Goal: Transaction & Acquisition: Purchase product/service

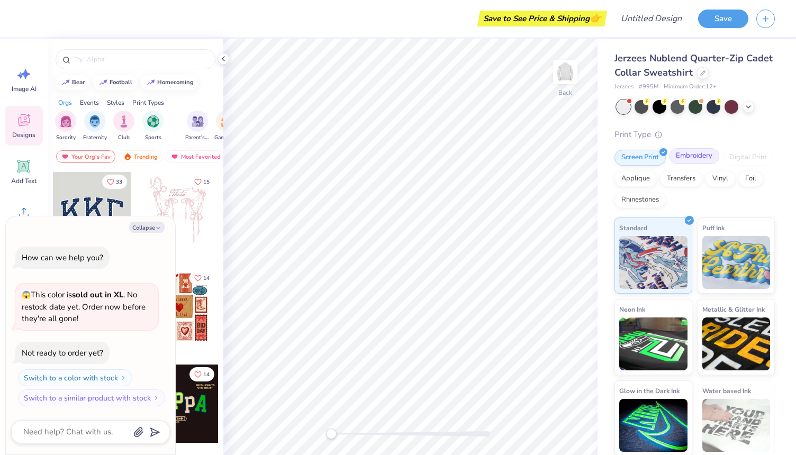
click at [695, 159] on div "Embroidery" at bounding box center [694, 156] width 50 height 16
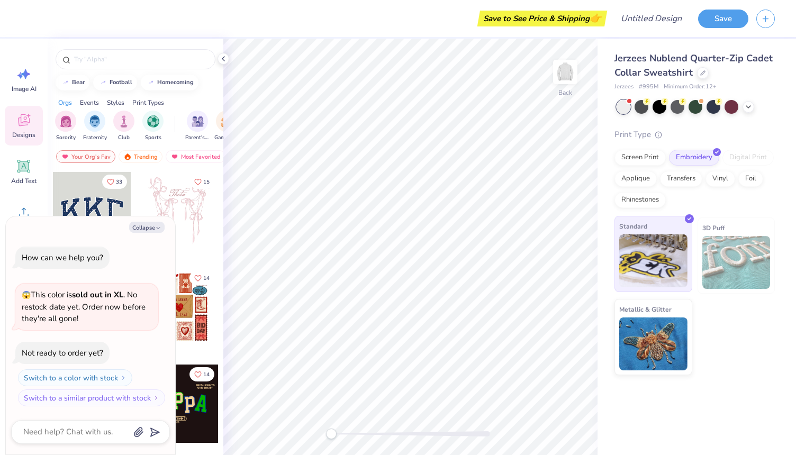
click at [648, 265] on img at bounding box center [653, 260] width 68 height 53
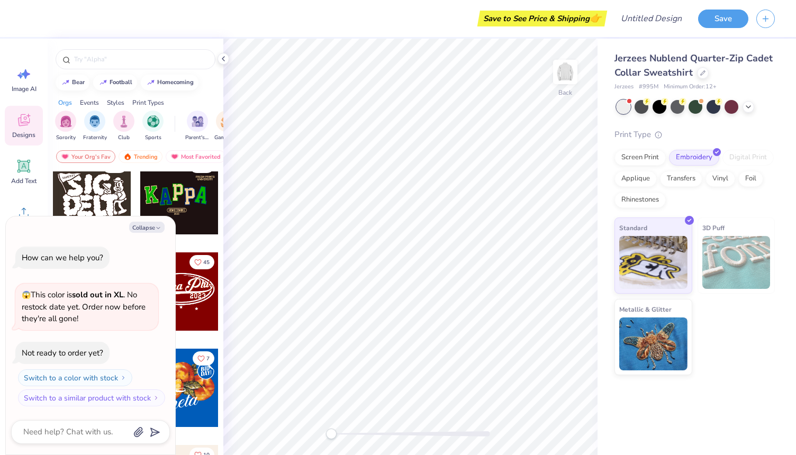
scroll to position [210, 0]
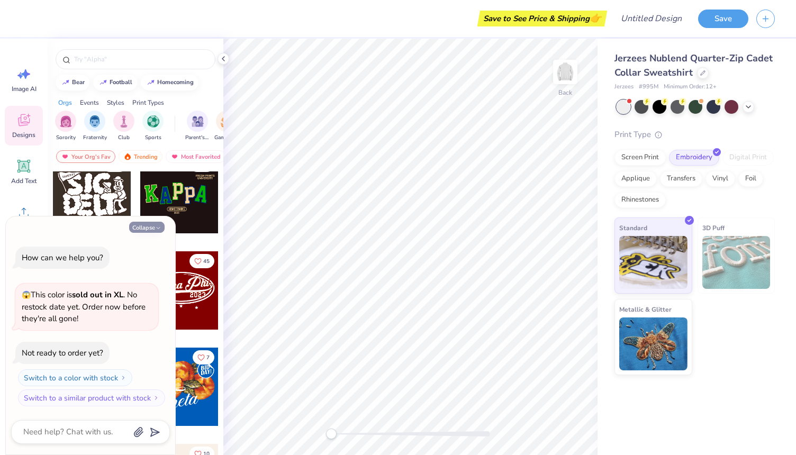
click at [144, 225] on button "Collapse" at bounding box center [146, 227] width 35 height 11
type textarea "x"
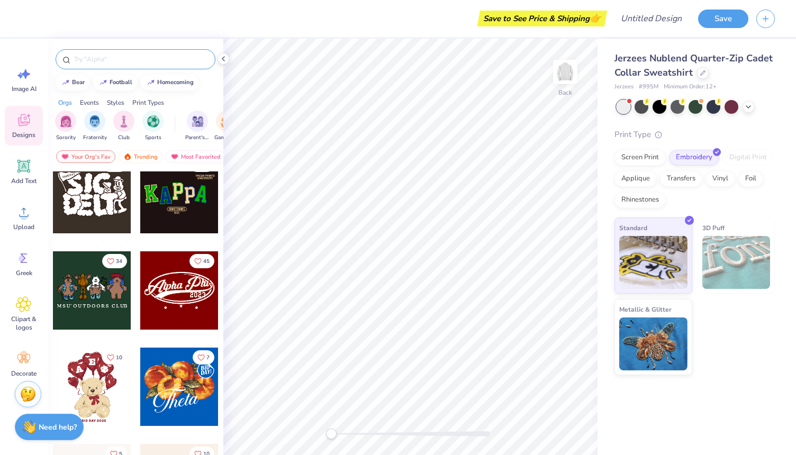
click at [117, 52] on div at bounding box center [136, 59] width 160 height 20
click at [104, 60] on input "text" at bounding box center [140, 59] width 135 height 11
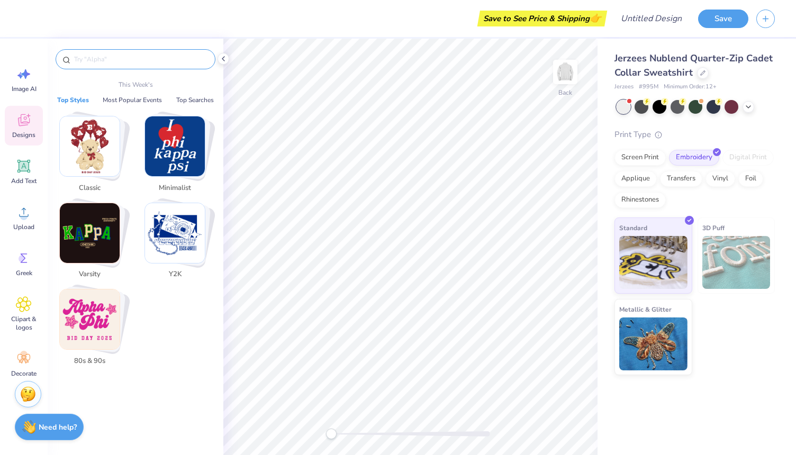
click at [104, 60] on input "text" at bounding box center [140, 59] width 135 height 11
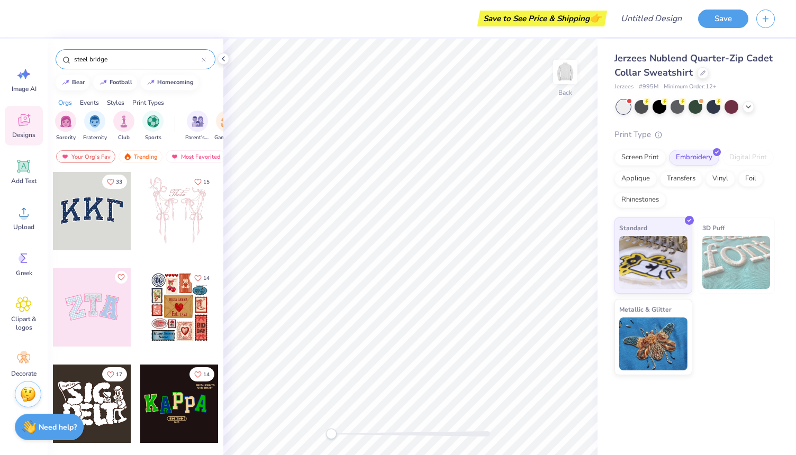
type input "steel bridge"
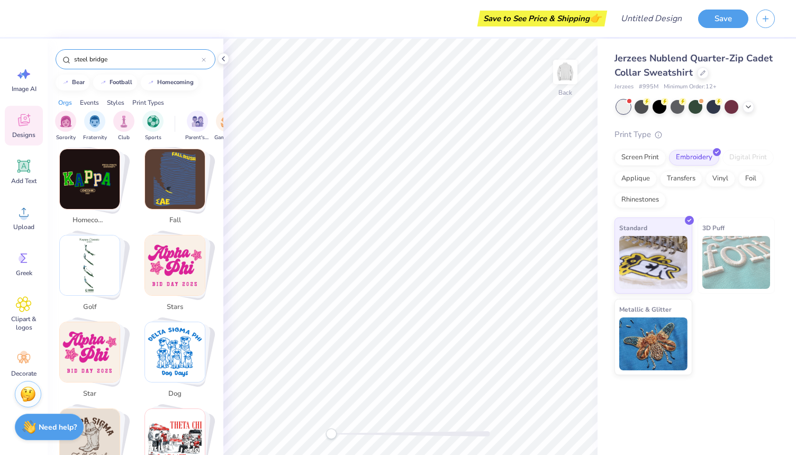
scroll to position [276, 0]
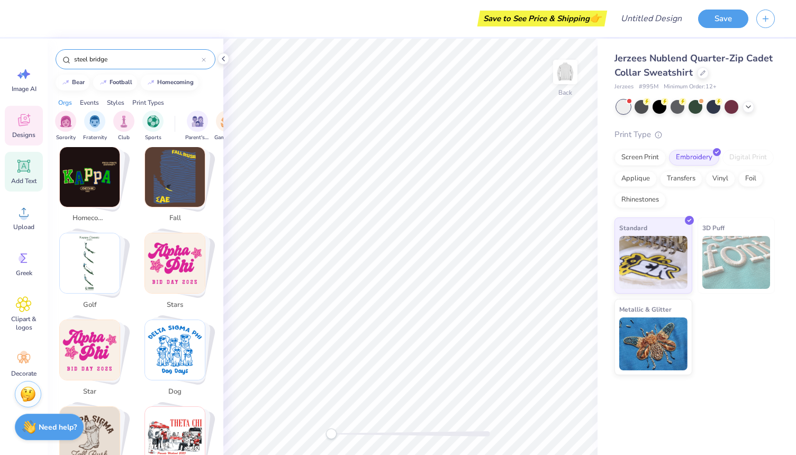
click at [34, 176] on div "Add Text" at bounding box center [24, 172] width 38 height 40
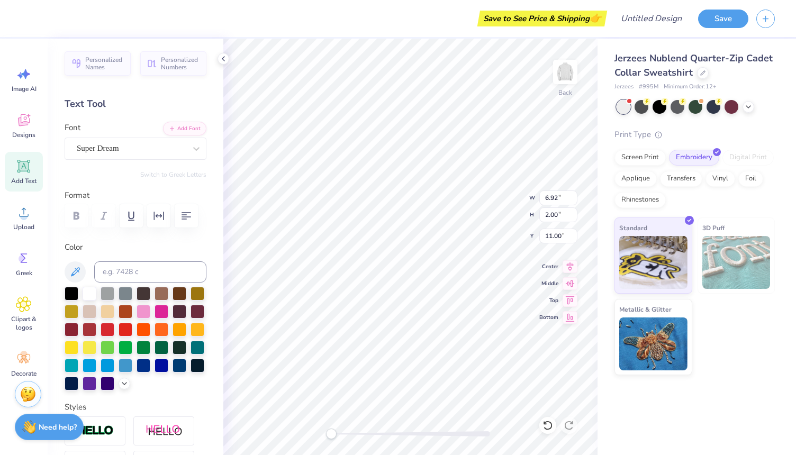
scroll to position [1, 0]
type textarea "Steel Bridge UIUC 2025"
click at [184, 216] on icon "button" at bounding box center [186, 216] width 13 height 13
click at [190, 218] on icon "button" at bounding box center [186, 216] width 13 height 13
click at [192, 220] on icon "button" at bounding box center [186, 216] width 13 height 13
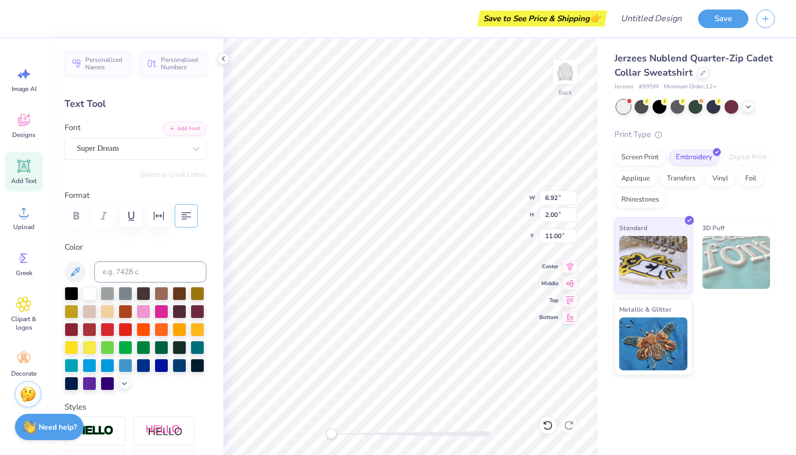
click at [192, 220] on icon "button" at bounding box center [186, 216] width 13 height 13
click at [70, 292] on div at bounding box center [72, 293] width 14 height 14
click at [160, 329] on div at bounding box center [161, 329] width 14 height 14
click at [570, 196] on input "7.95" at bounding box center [558, 197] width 38 height 15
click at [570, 196] on input "7.96" at bounding box center [558, 197] width 38 height 15
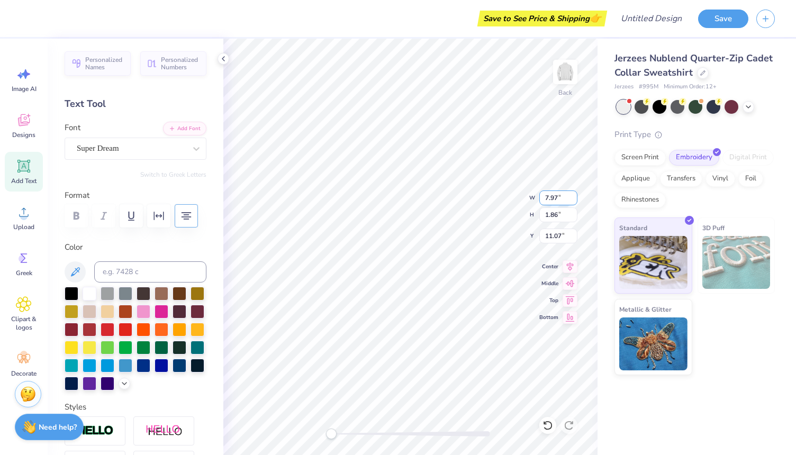
click at [570, 196] on input "7.97" at bounding box center [558, 197] width 38 height 15
click at [570, 196] on input "7.98" at bounding box center [558, 197] width 38 height 15
click at [571, 200] on input "7.97" at bounding box center [558, 197] width 38 height 15
click at [571, 200] on input "7.96" at bounding box center [558, 197] width 38 height 15
click at [571, 200] on input "7.95" at bounding box center [558, 197] width 38 height 15
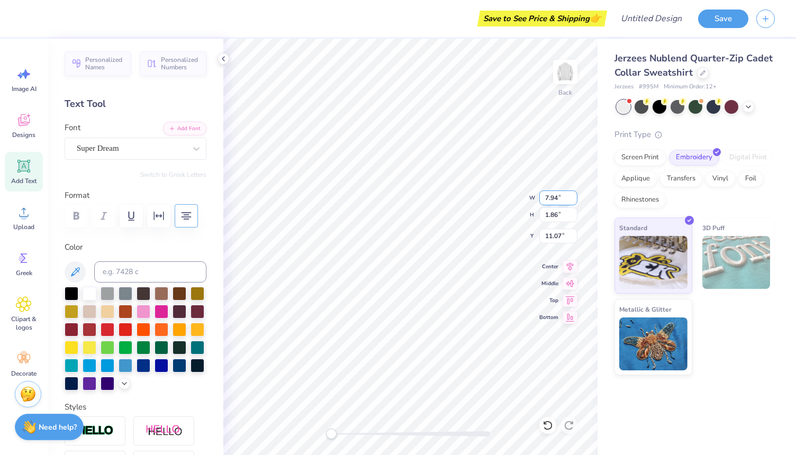
click at [571, 200] on input "7.94" at bounding box center [558, 197] width 38 height 15
type input "7.93"
click at [571, 200] on input "7.93" at bounding box center [558, 197] width 38 height 15
click at [25, 122] on icon at bounding box center [24, 120] width 16 height 16
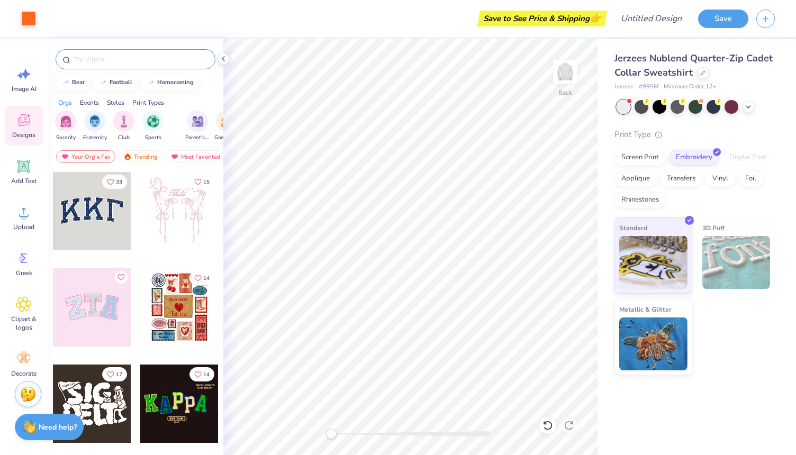
click at [112, 67] on div at bounding box center [136, 59] width 160 height 20
click at [111, 61] on input "text" at bounding box center [140, 59] width 135 height 11
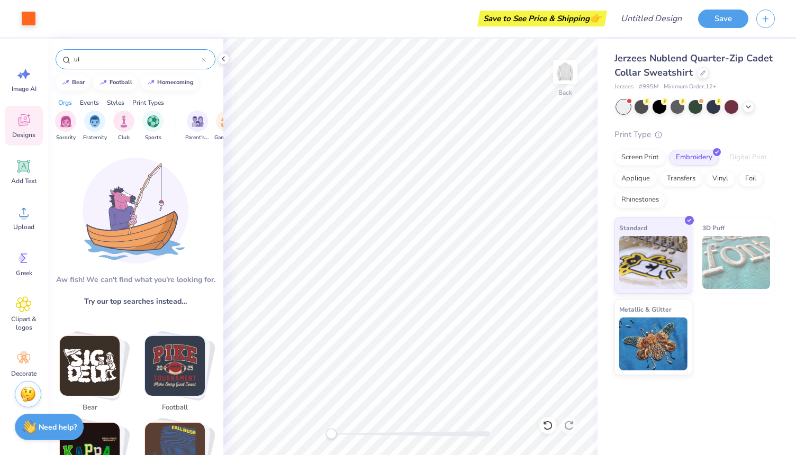
type input "u"
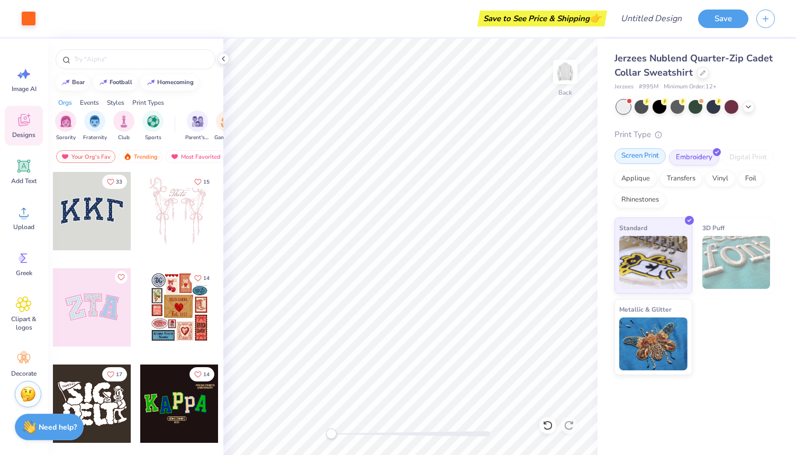
click at [639, 161] on div "Screen Print" at bounding box center [639, 156] width 51 height 16
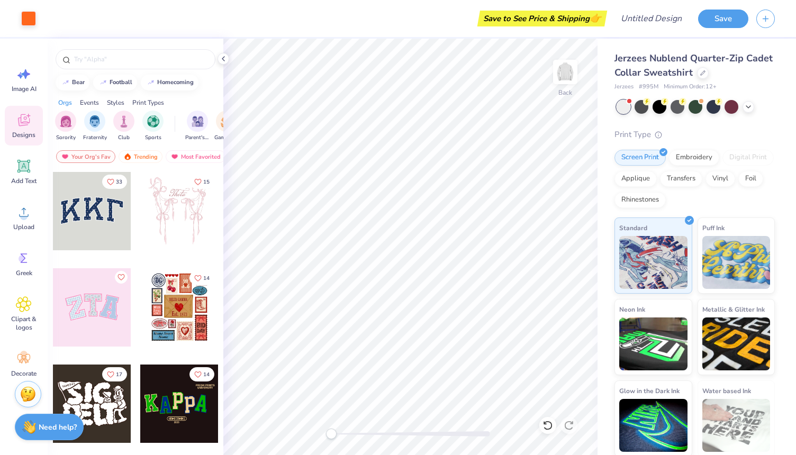
click at [665, 160] on div "Screen Print Embroidery Digital Print Applique Transfers Vinyl Foil Rhinestones" at bounding box center [694, 179] width 160 height 58
click at [677, 158] on div "Embroidery" at bounding box center [694, 156] width 50 height 16
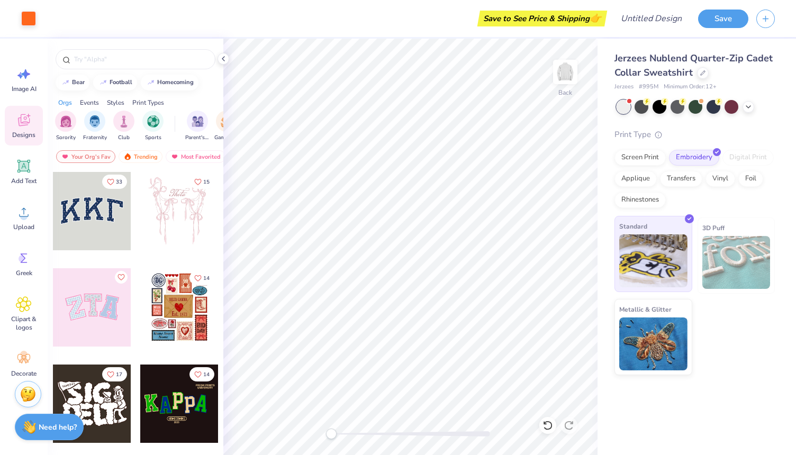
click at [658, 265] on img at bounding box center [653, 260] width 68 height 53
click at [643, 154] on div "Screen Print" at bounding box center [639, 156] width 51 height 16
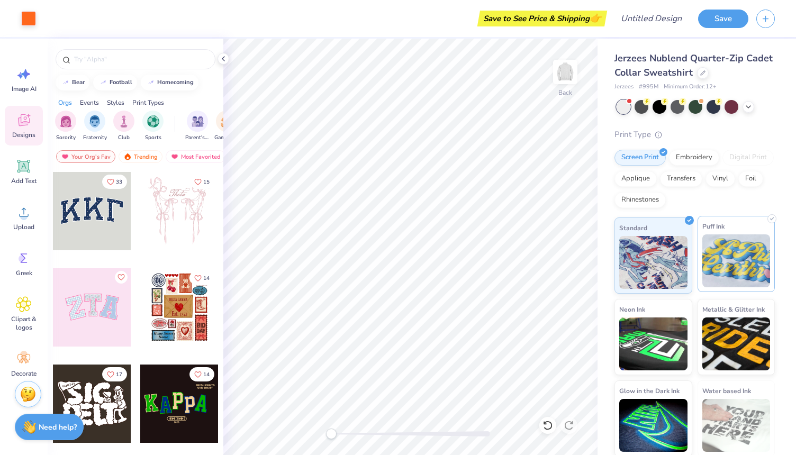
click at [714, 270] on img at bounding box center [736, 260] width 68 height 53
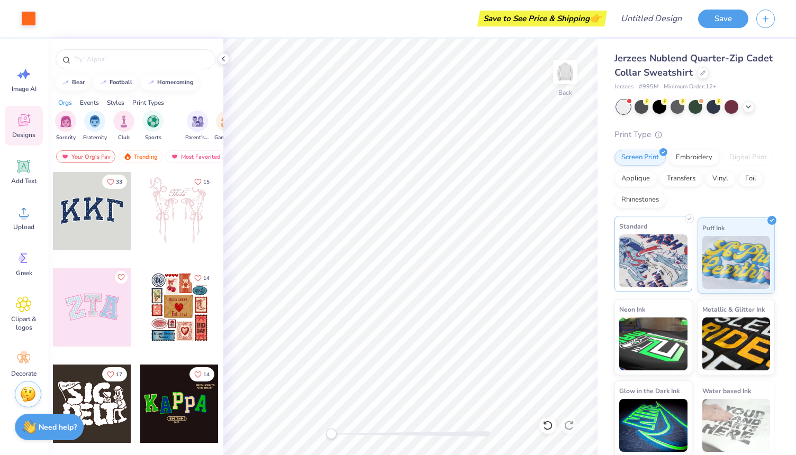
click at [664, 267] on img at bounding box center [653, 260] width 68 height 53
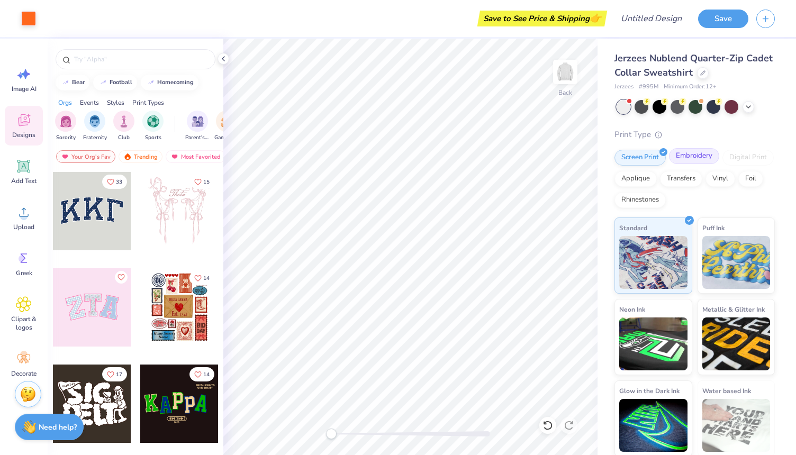
click at [693, 165] on div "Screen Print Embroidery Digital Print Applique Transfers Vinyl Foil Rhinestones" at bounding box center [694, 179] width 160 height 58
click at [693, 159] on div "Embroidery" at bounding box center [694, 156] width 50 height 16
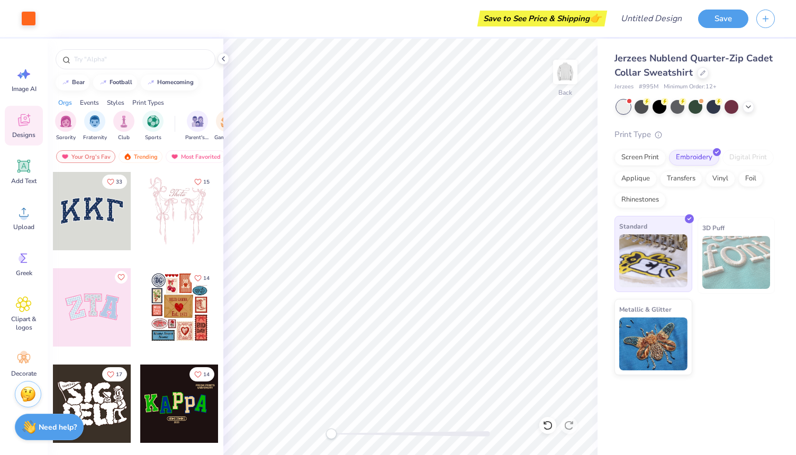
click at [668, 256] on img at bounding box center [653, 260] width 68 height 53
click at [24, 331] on span "Clipart & logos" at bounding box center [23, 323] width 35 height 17
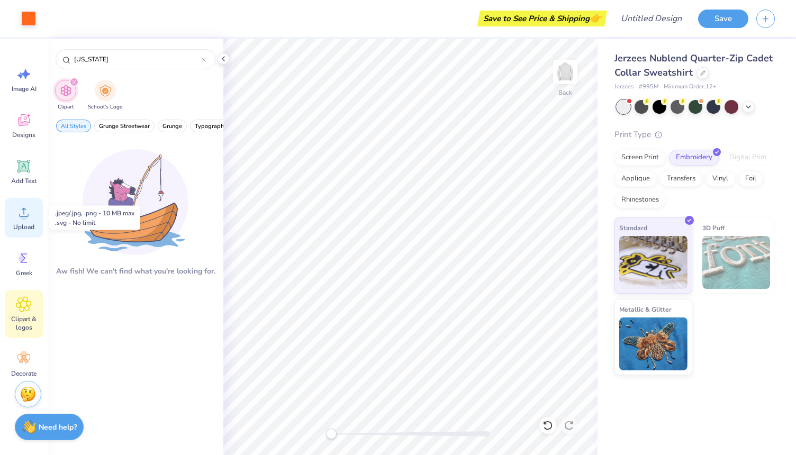
type input "[US_STATE]"
click at [23, 224] on span "Upload" at bounding box center [23, 227] width 21 height 8
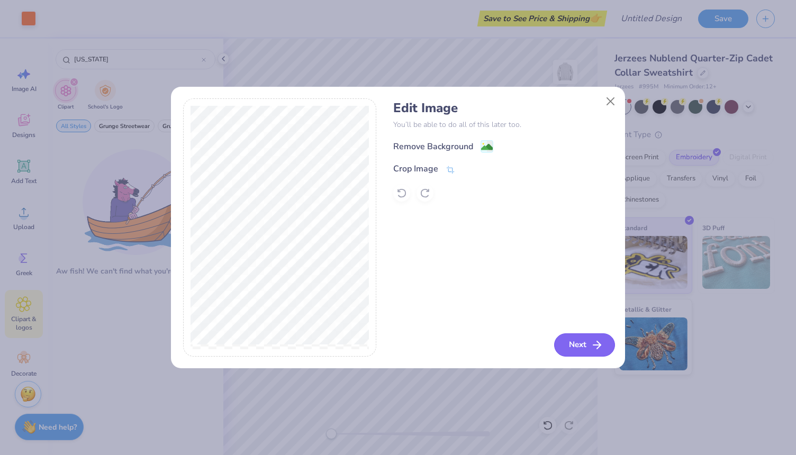
click at [593, 345] on icon "button" at bounding box center [596, 345] width 13 height 13
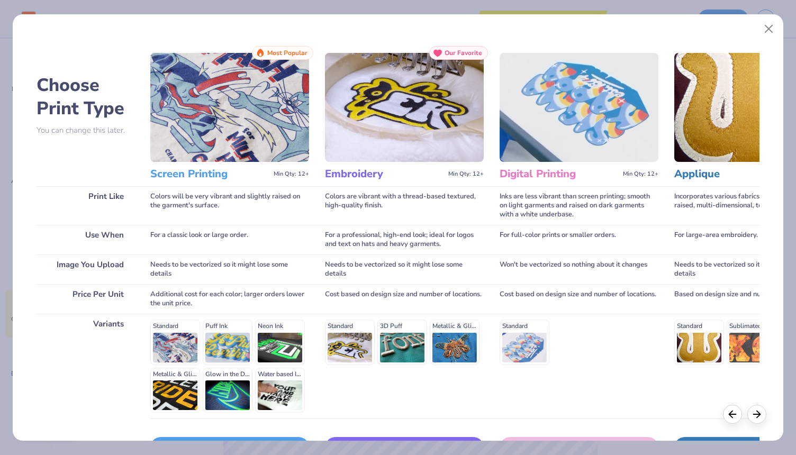
click at [389, 110] on img at bounding box center [404, 107] width 159 height 109
click at [344, 334] on div "Standard 3D Puff Metallic & Glitter" at bounding box center [404, 342] width 159 height 45
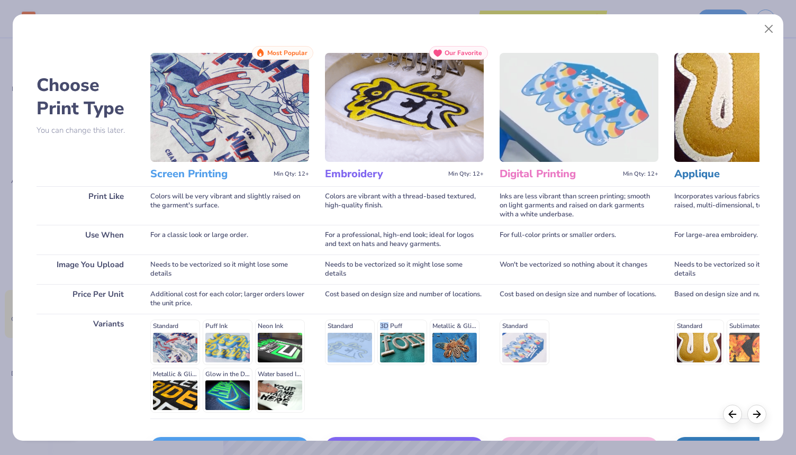
scroll to position [72, 0]
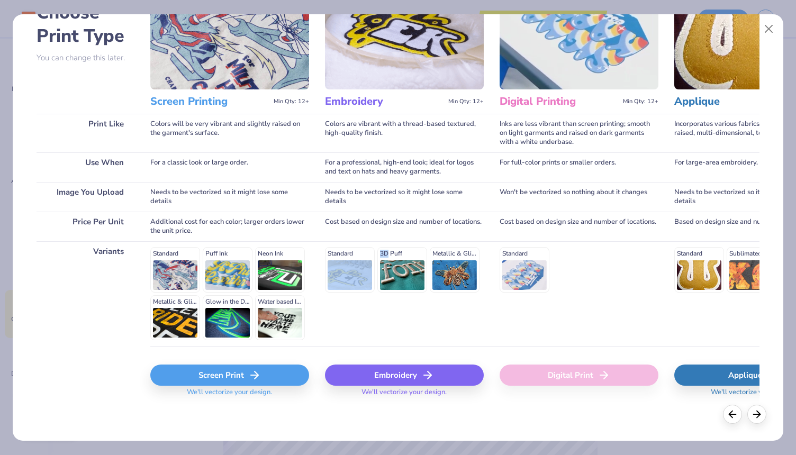
click at [396, 372] on div "Embroidery" at bounding box center [404, 375] width 159 height 21
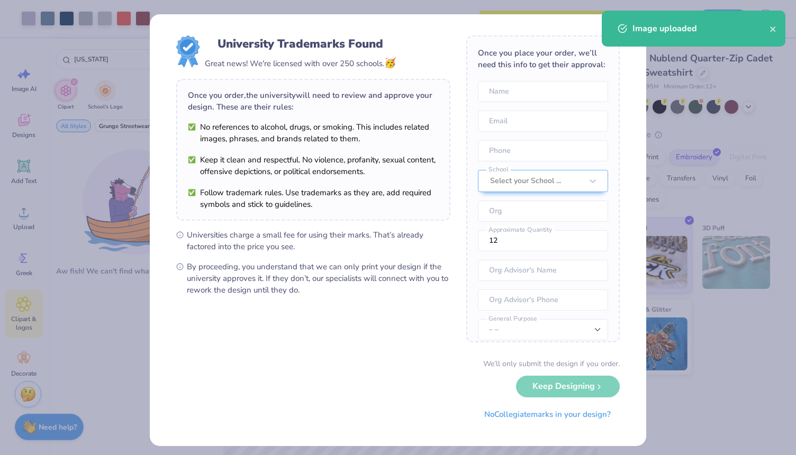
click at [369, 249] on body "Art colors Save to See Price & Shipping 👉 Design Title Save Image AI Designs Ad…" at bounding box center [398, 227] width 796 height 455
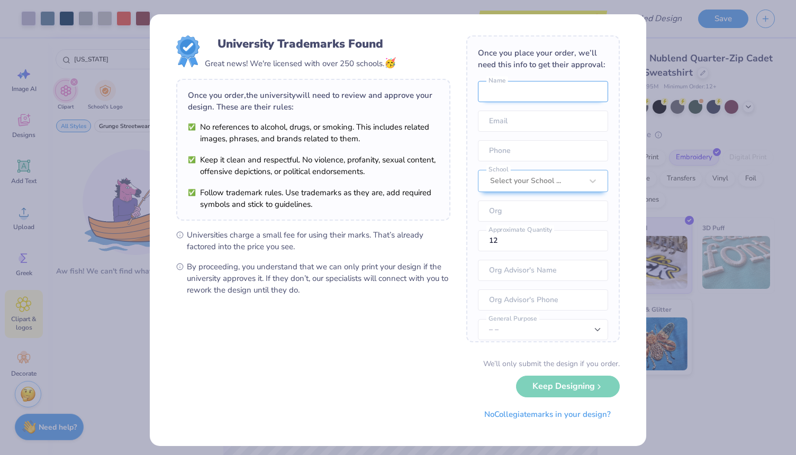
click at [543, 90] on input "text" at bounding box center [543, 91] width 130 height 21
click at [457, 124] on form "University Trademarks Found Great news! We're licensed with over 250 schools. 🥳…" at bounding box center [397, 229] width 443 height 389
click at [746, 157] on div "University Trademarks Found Great news! We're licensed with over 250 schools. 🥳…" at bounding box center [398, 227] width 796 height 455
click at [534, 83] on input "text" at bounding box center [543, 91] width 130 height 21
type input "[PERSON_NAME]"
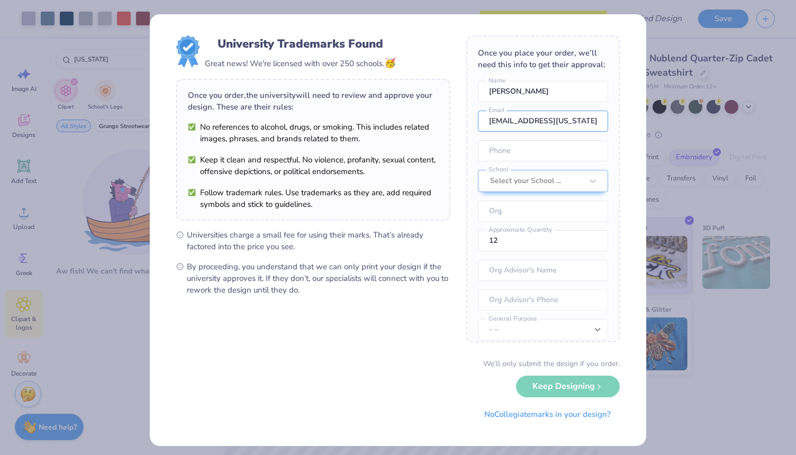
type input "[EMAIL_ADDRESS][US_STATE][DOMAIN_NAME]"
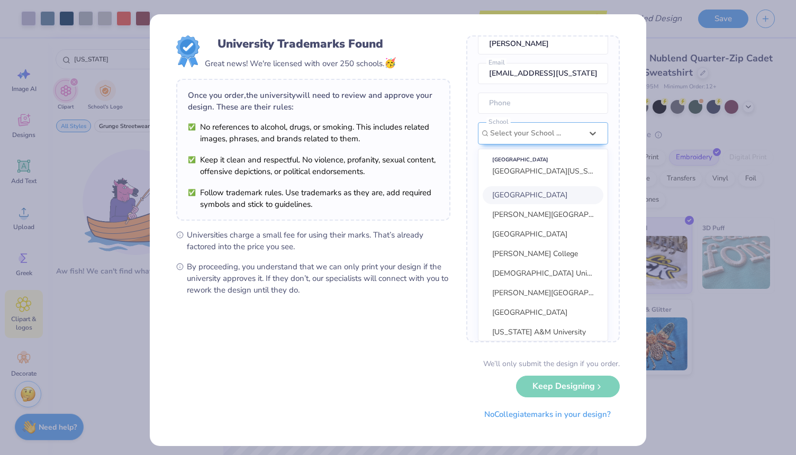
scroll to position [39, 0]
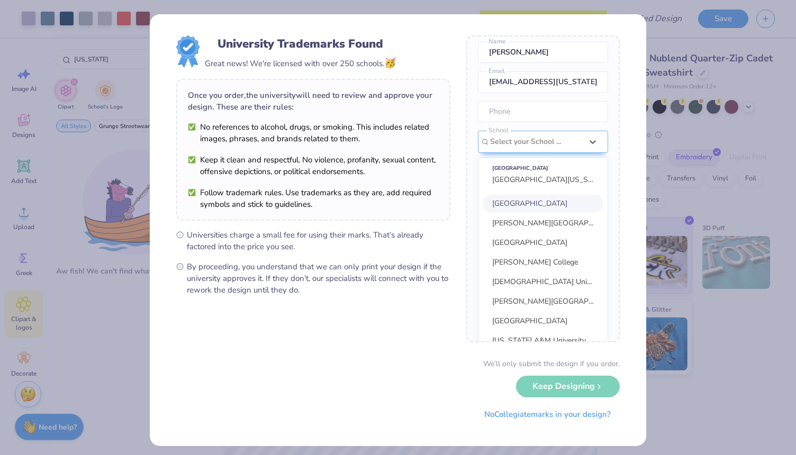
click at [471, 163] on div "Once you place your order, we’ll need this info to get their approval: [PERSON_…" at bounding box center [542, 188] width 153 height 307
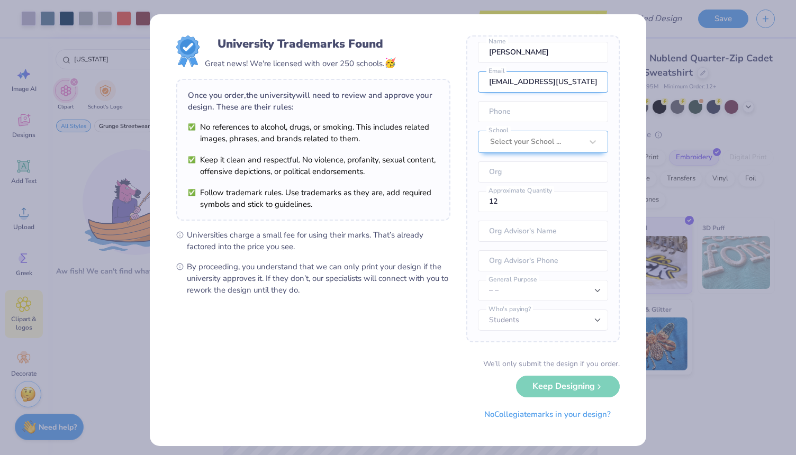
click at [535, 84] on input "[EMAIL_ADDRESS][US_STATE][DOMAIN_NAME]" at bounding box center [543, 81] width 130 height 21
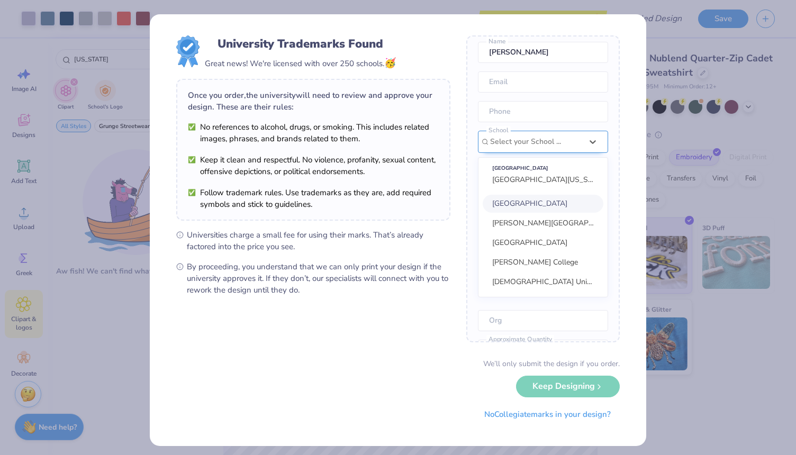
scroll to position [88, 0]
click at [533, 143] on div "option focused, 1 of 30. 30 results available. Use Up and Down to choose option…" at bounding box center [543, 214] width 130 height 167
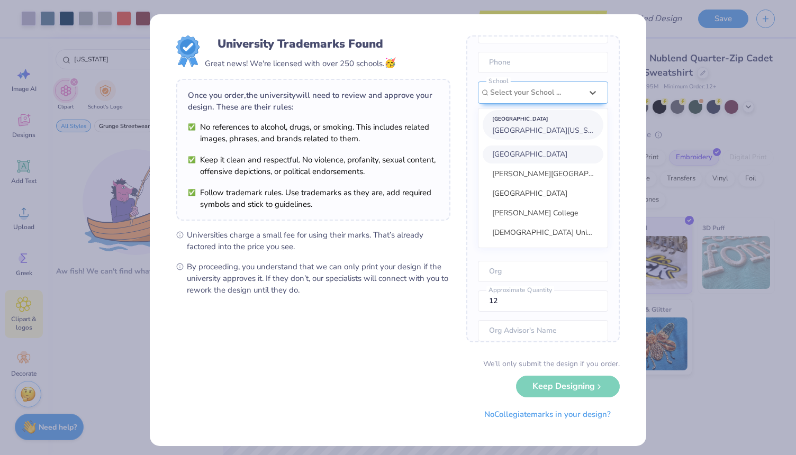
click at [531, 124] on div "[GEOGRAPHIC_DATA]" at bounding box center [543, 119] width 102 height 12
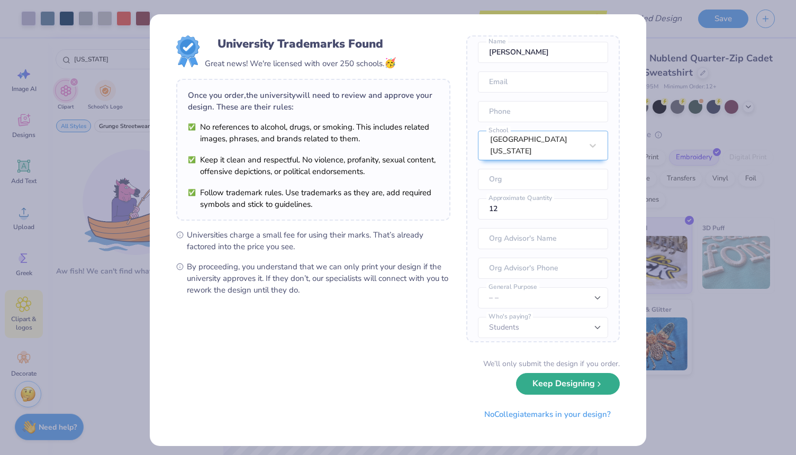
click at [567, 389] on button "Keep Designing" at bounding box center [568, 384] width 104 height 22
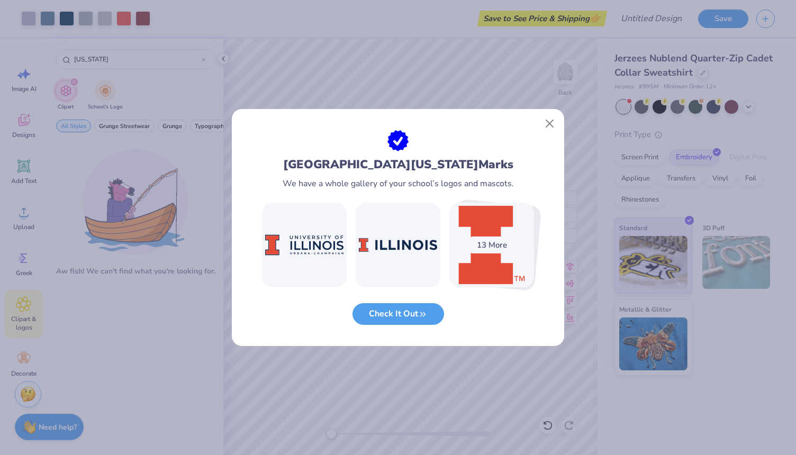
click at [508, 254] on img at bounding box center [491, 245] width 85 height 85
click at [492, 246] on div "13 More" at bounding box center [492, 244] width 46 height 17
click at [419, 308] on icon "button" at bounding box center [423, 312] width 10 height 10
type input "[GEOGRAPHIC_DATA][US_STATE]"
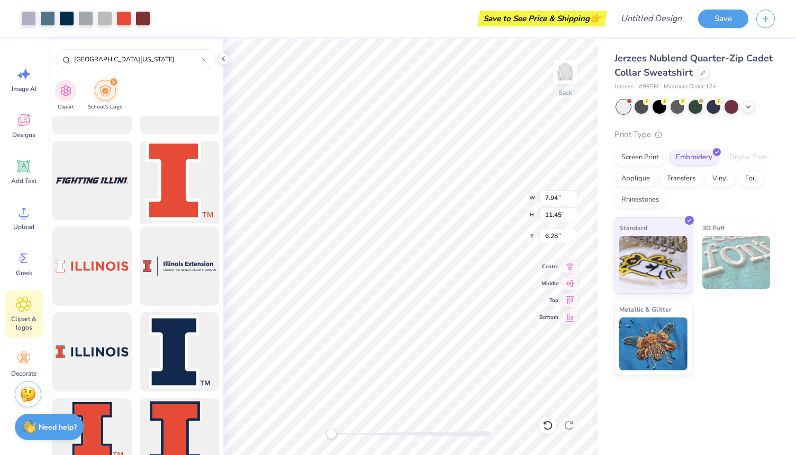
scroll to position [176, 0]
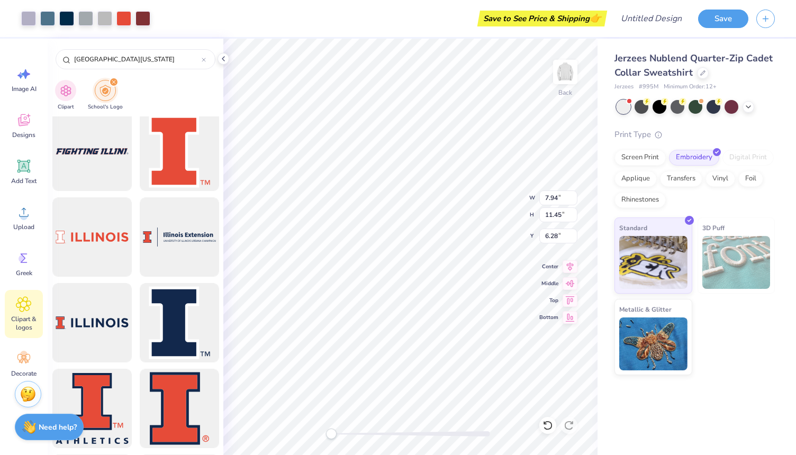
type input "4.45"
type input "6.42"
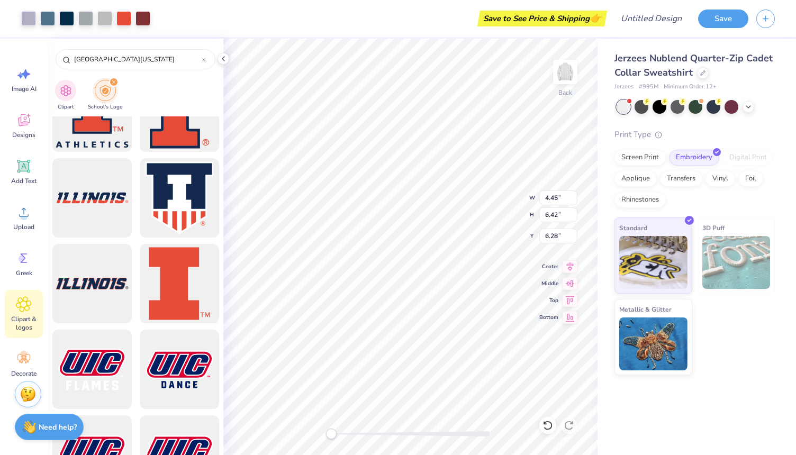
scroll to position [474, 0]
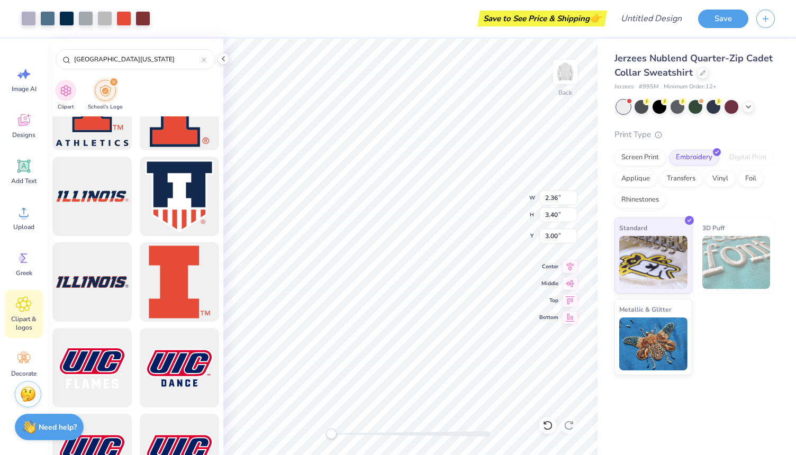
type input "5.57"
type input "1.31"
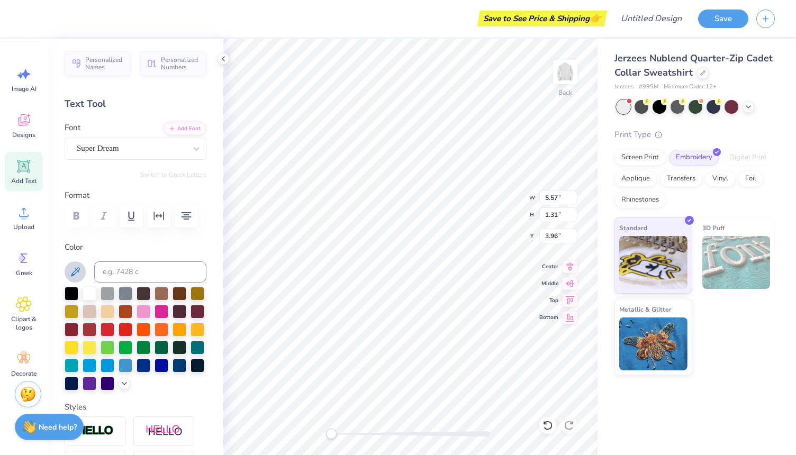
click at [77, 274] on icon at bounding box center [75, 272] width 13 height 13
type input "4.05"
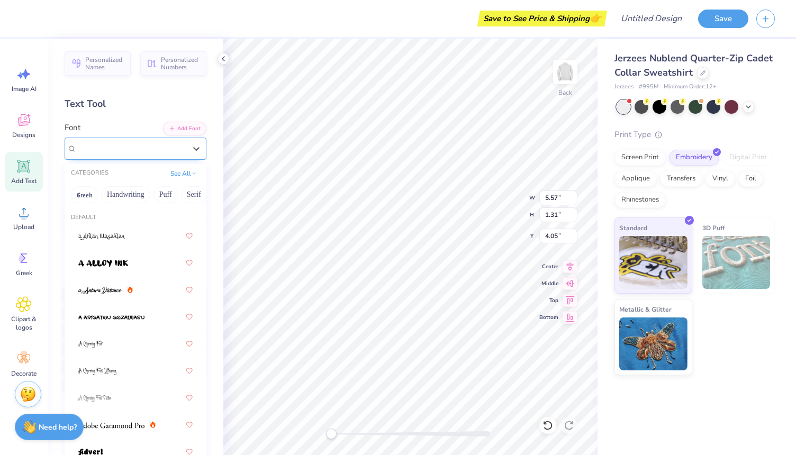
click at [162, 148] on div "Super Dream" at bounding box center [131, 148] width 111 height 16
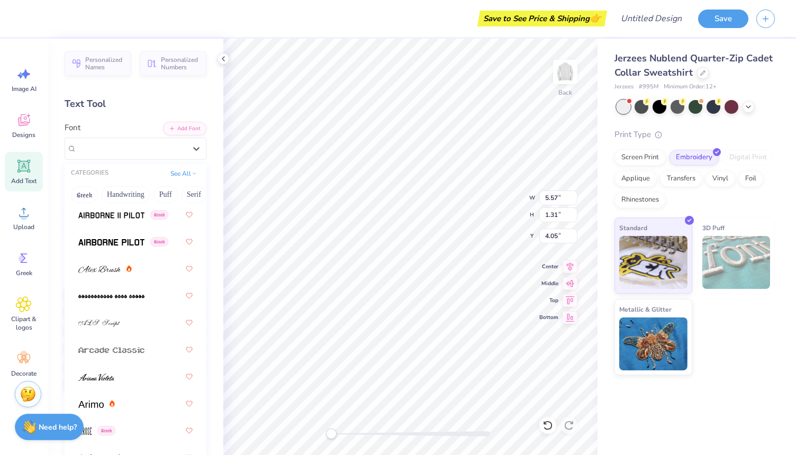
scroll to position [319, 0]
click at [112, 243] on img at bounding box center [111, 241] width 66 height 7
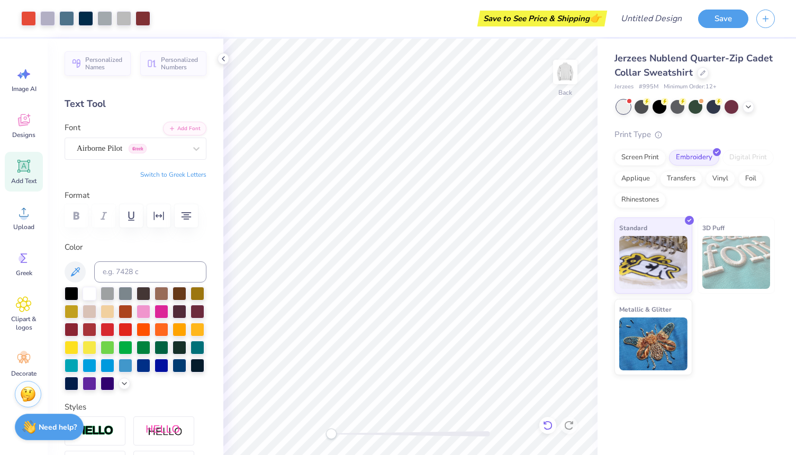
click at [543, 427] on icon at bounding box center [547, 425] width 11 height 11
click at [569, 424] on icon at bounding box center [568, 425] width 11 height 11
click at [565, 62] on img at bounding box center [565, 72] width 42 height 42
click at [567, 63] on img at bounding box center [565, 72] width 42 height 42
click at [542, 430] on icon at bounding box center [547, 425] width 11 height 11
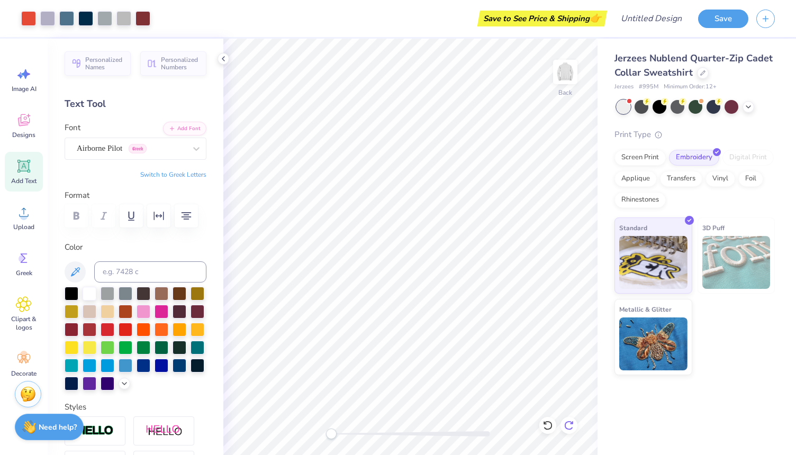
click at [566, 426] on icon at bounding box center [568, 425] width 11 height 11
type input "0.01"
type input "0.93"
type input "3.64"
type input "1.42"
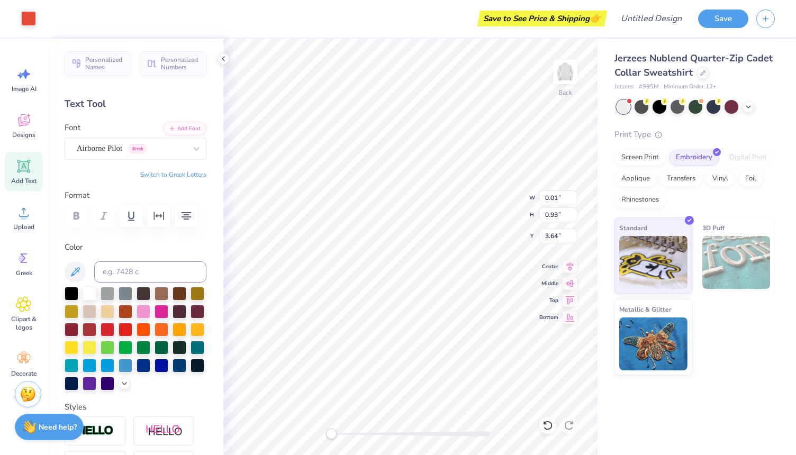
type input "2.13"
type input "3.09"
type input "1.42"
type input "2.13"
type input "3.09"
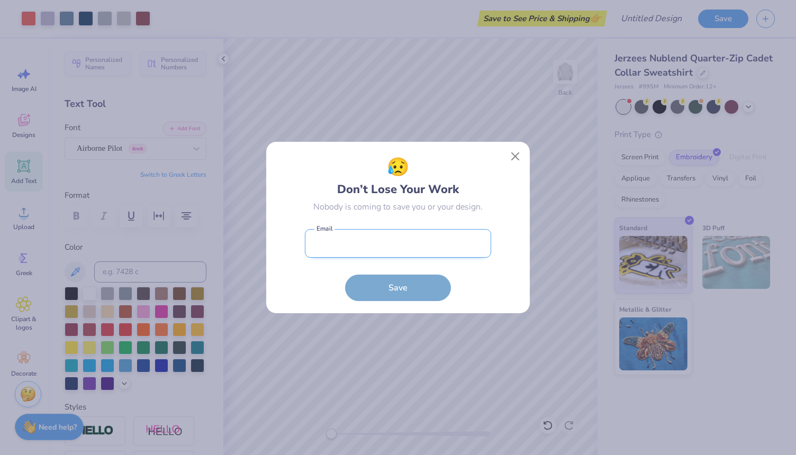
click at [405, 256] on input "email" at bounding box center [398, 243] width 186 height 29
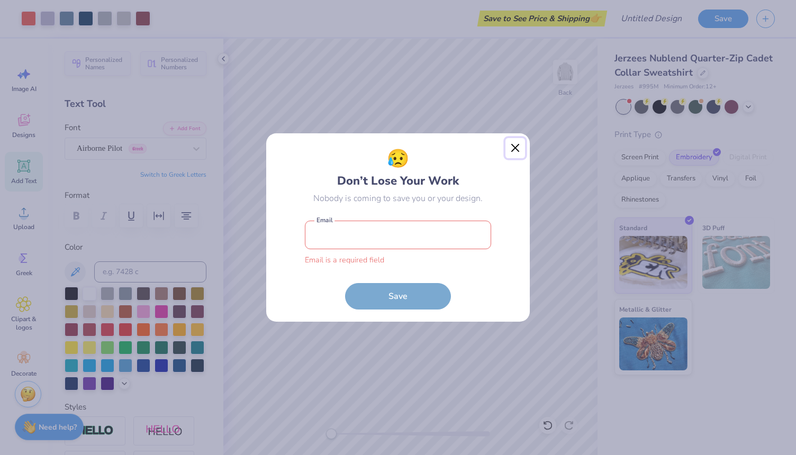
click at [513, 159] on div "😥 Don’t Lose Your Work Nobody is coming to save you or your design. Email is a …" at bounding box center [398, 227] width 265 height 189
click at [513, 144] on button "Close" at bounding box center [515, 148] width 20 height 20
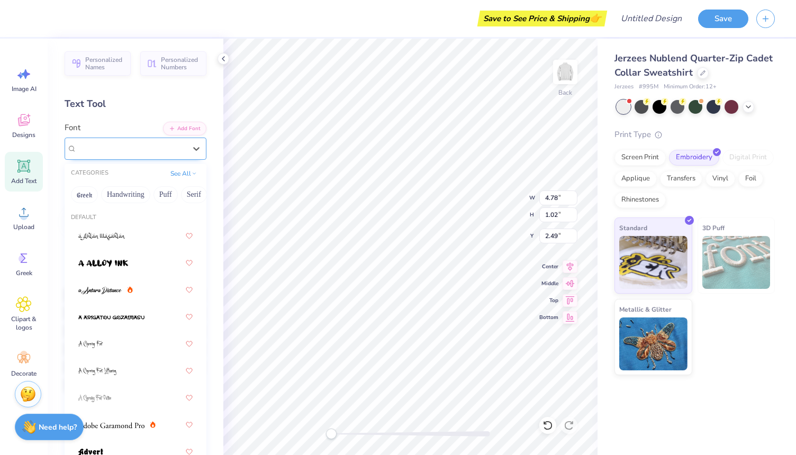
click at [108, 151] on div "Airborne Pilot Greek" at bounding box center [131, 148] width 111 height 16
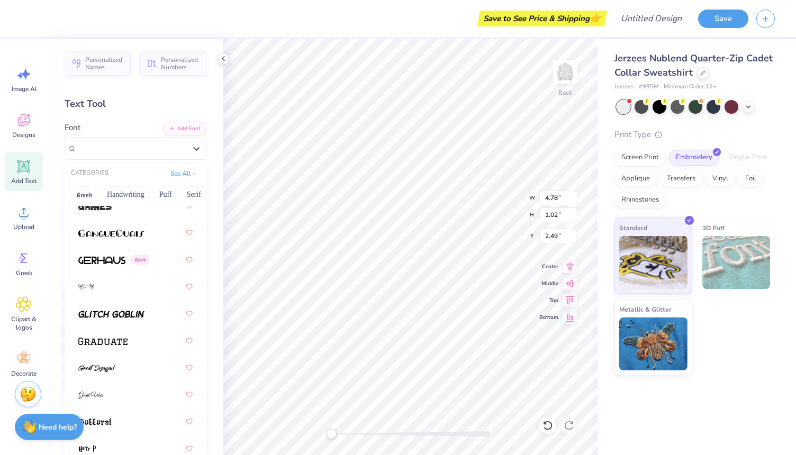
scroll to position [3475, 0]
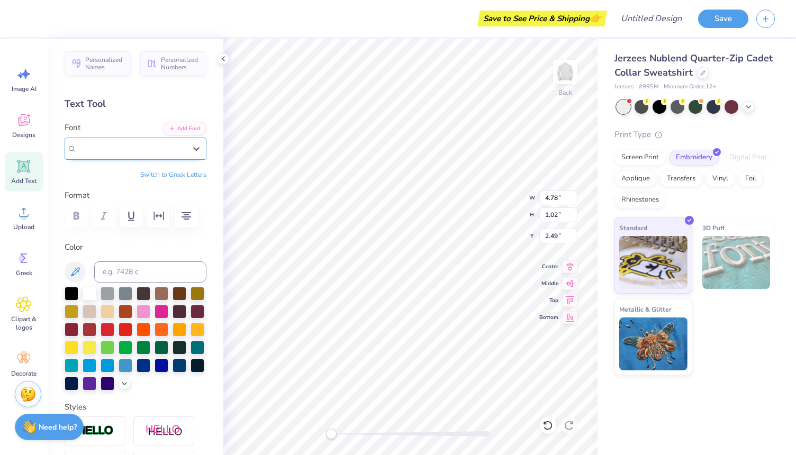
click at [89, 141] on div at bounding box center [131, 148] width 109 height 14
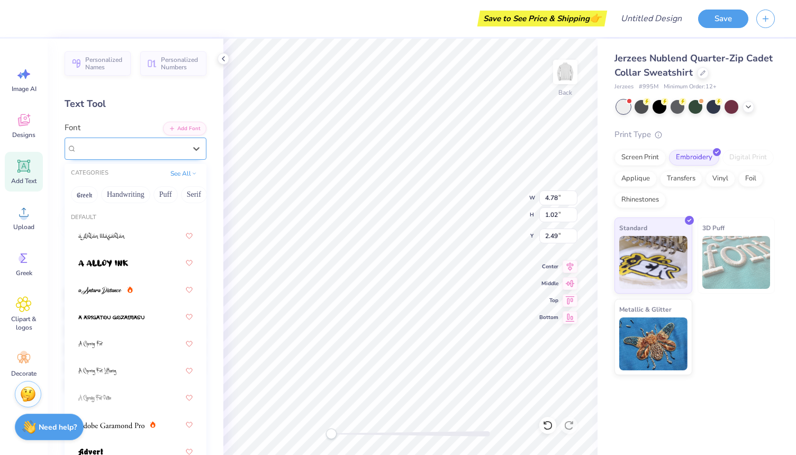
click at [89, 141] on div at bounding box center [131, 148] width 109 height 14
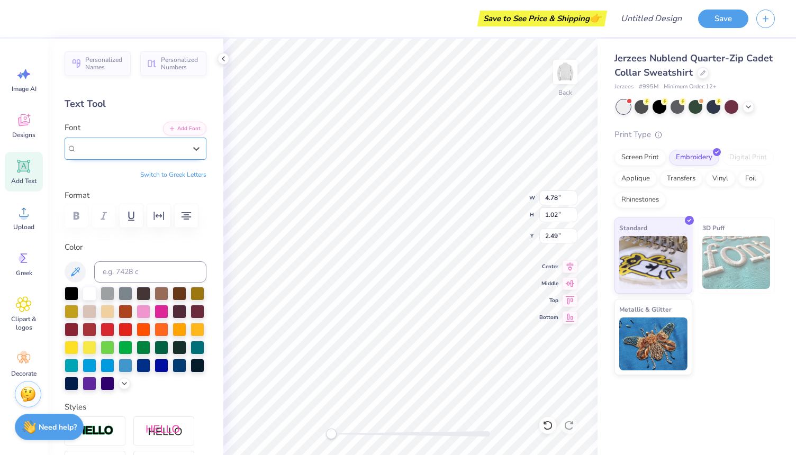
click at [90, 150] on span "Airborne Pilot" at bounding box center [99, 148] width 45 height 12
type input "h"
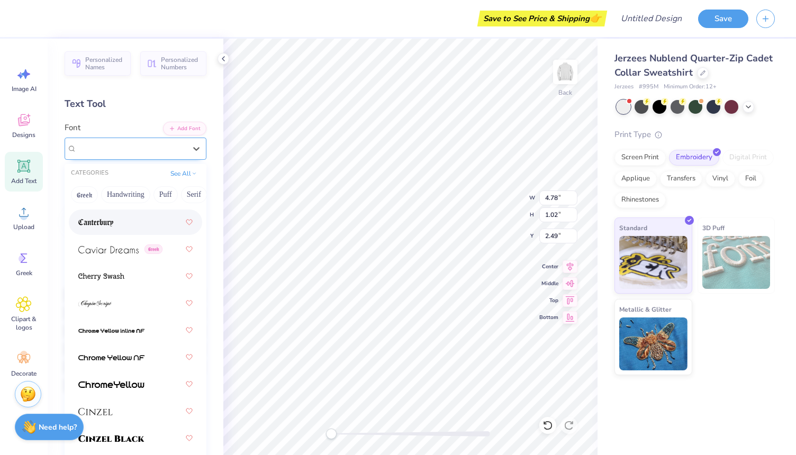
scroll to position [1625, 0]
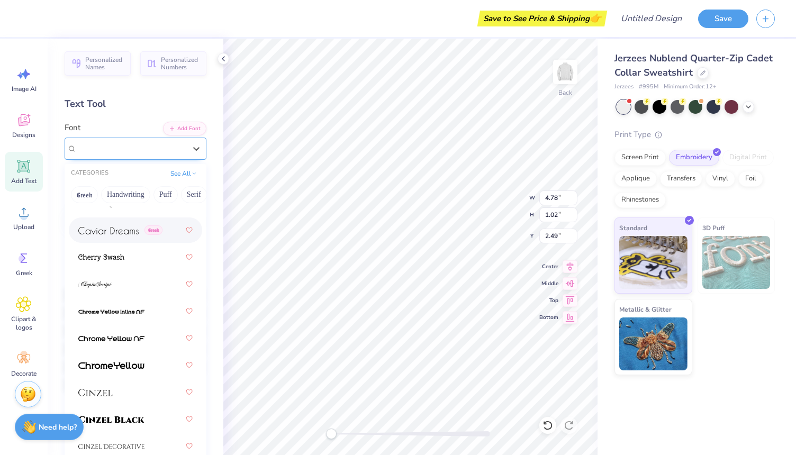
click at [125, 238] on div "Greek" at bounding box center [135, 230] width 114 height 19
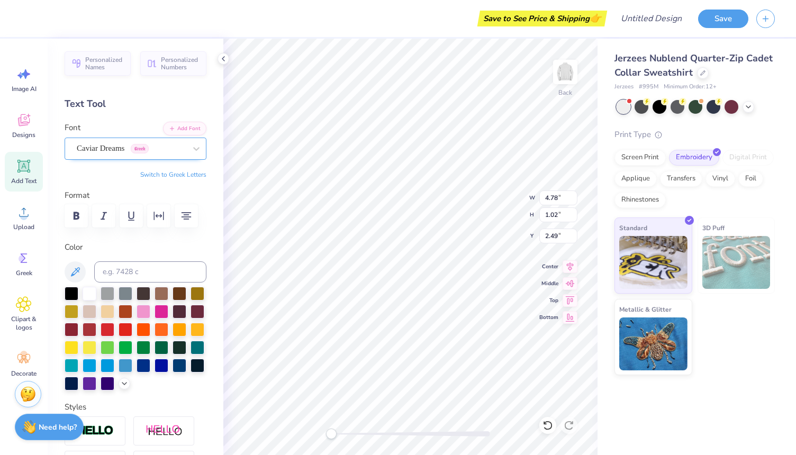
click at [151, 144] on div "Caviar Dreams Greek" at bounding box center [131, 148] width 111 height 16
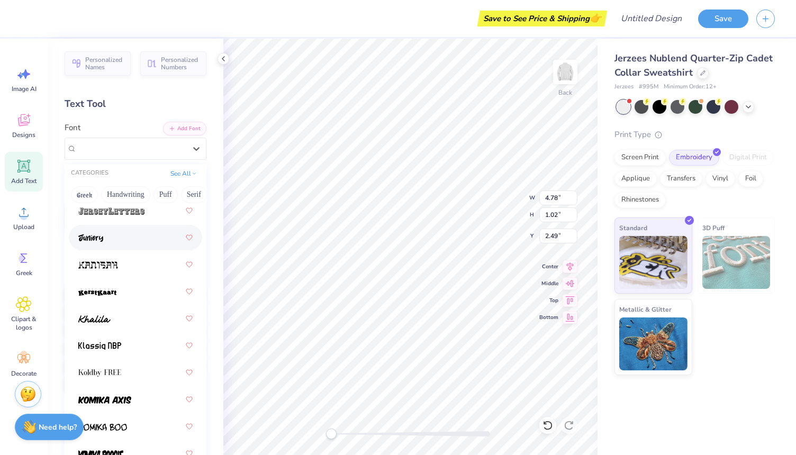
scroll to position [4154, 0]
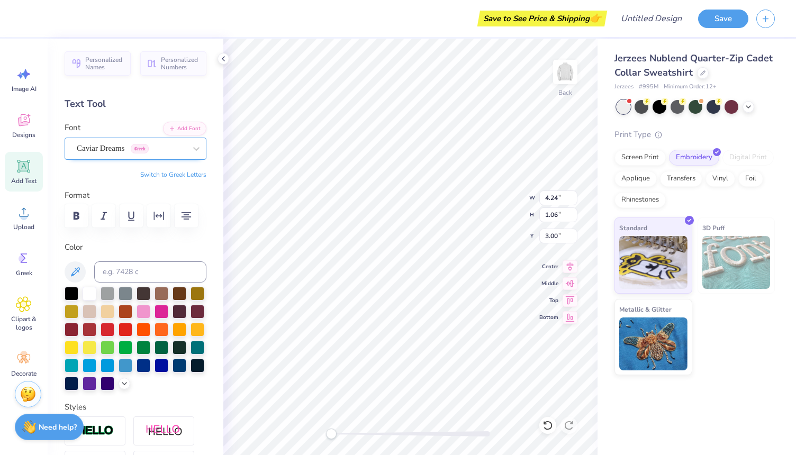
click at [125, 151] on div "Caviar Dreams Greek" at bounding box center [131, 148] width 111 height 16
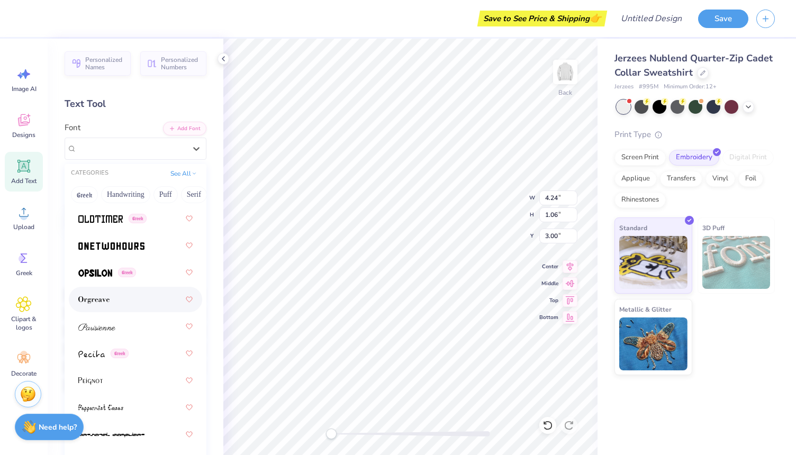
scroll to position [6006, 0]
click at [114, 249] on img at bounding box center [111, 246] width 66 height 7
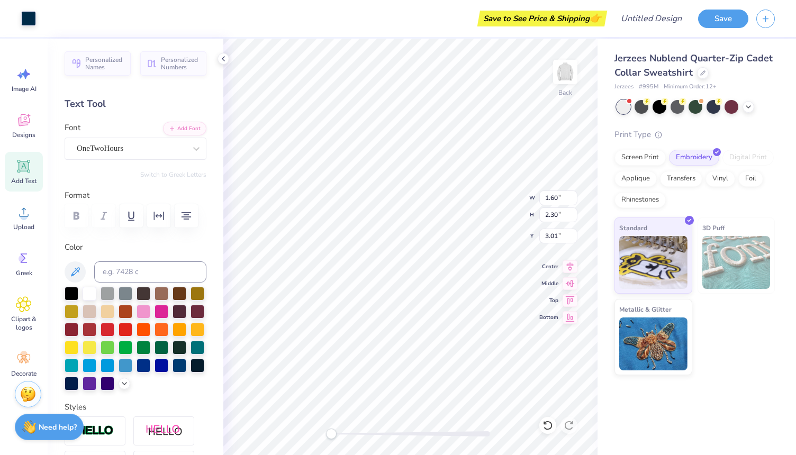
type input "1.42"
type input "2.13"
type input "3.00"
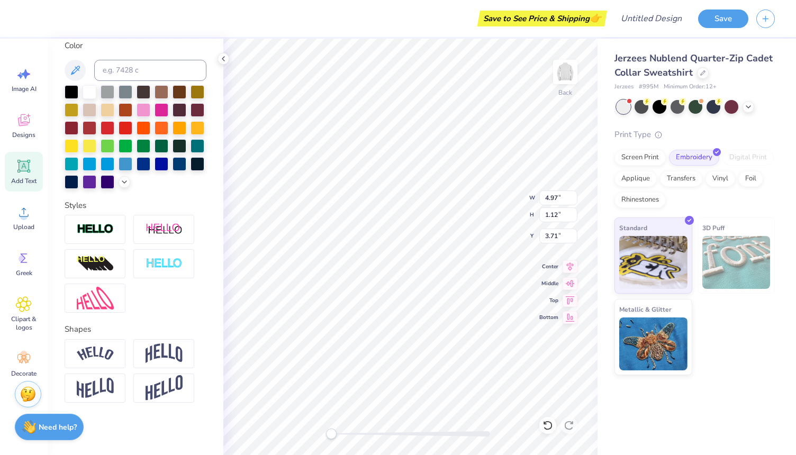
scroll to position [0, 0]
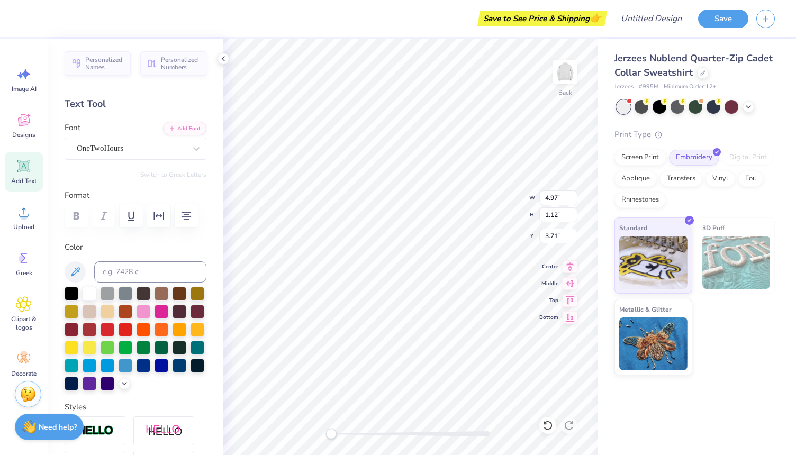
click at [72, 212] on div at bounding box center [136, 215] width 142 height 23
click at [77, 268] on icon at bounding box center [75, 271] width 9 height 9
click at [77, 270] on icon at bounding box center [75, 271] width 9 height 9
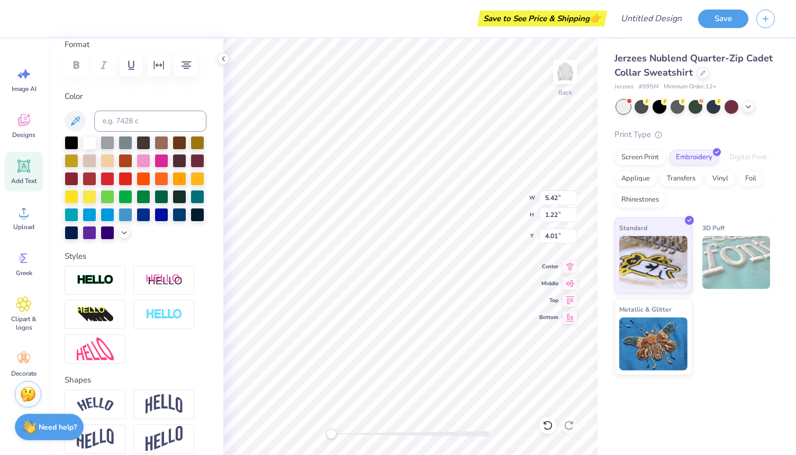
scroll to position [202, 0]
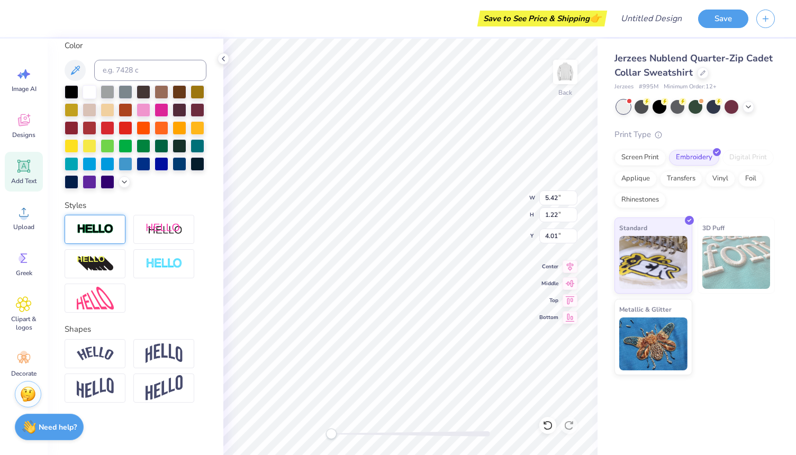
click at [102, 233] on img at bounding box center [95, 229] width 37 height 12
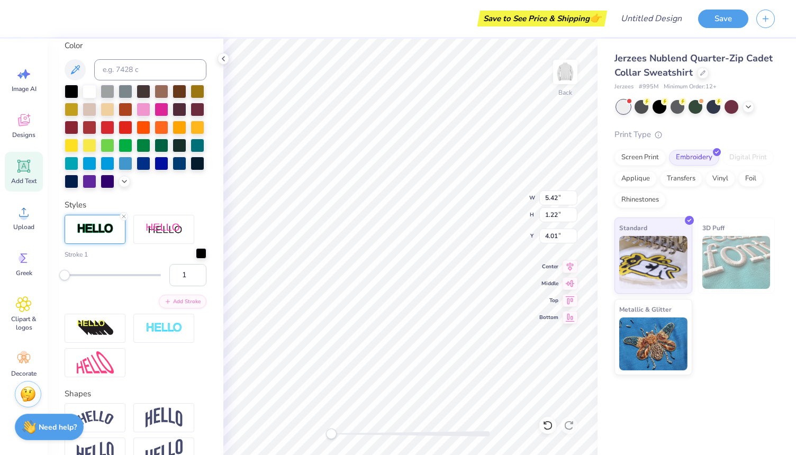
click at [199, 257] on div at bounding box center [201, 253] width 11 height 11
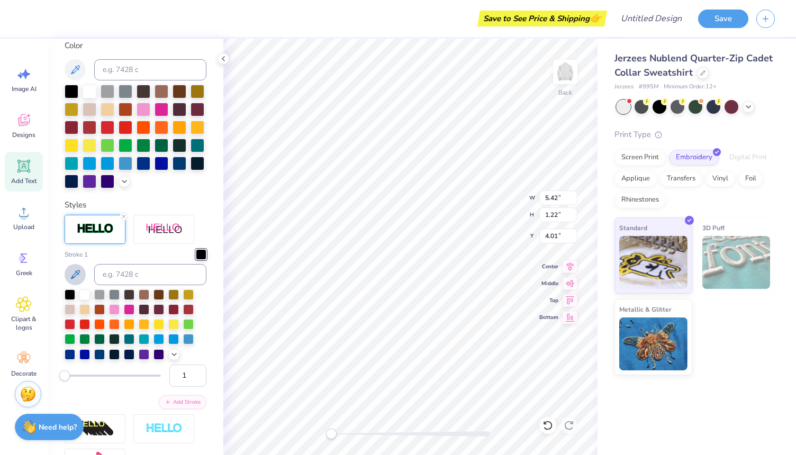
click at [80, 269] on icon at bounding box center [75, 274] width 13 height 13
click at [189, 371] on input "1" at bounding box center [187, 376] width 37 height 22
type input "3"
click at [183, 371] on input "3" at bounding box center [187, 376] width 37 height 22
type input "2"
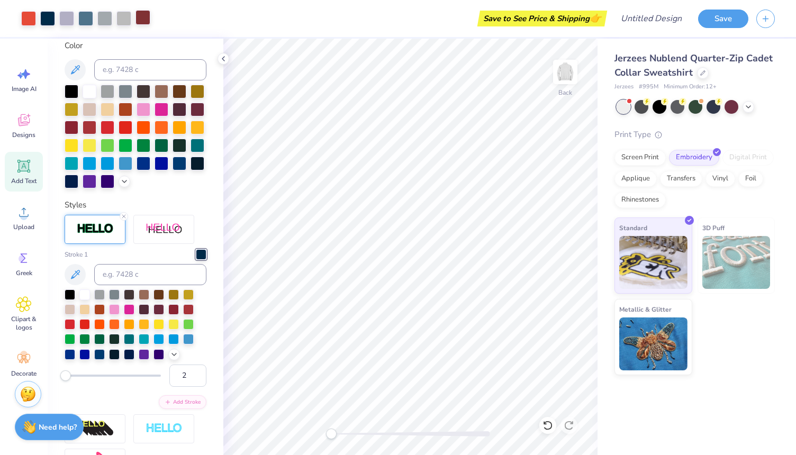
click at [145, 19] on div at bounding box center [142, 17] width 15 height 15
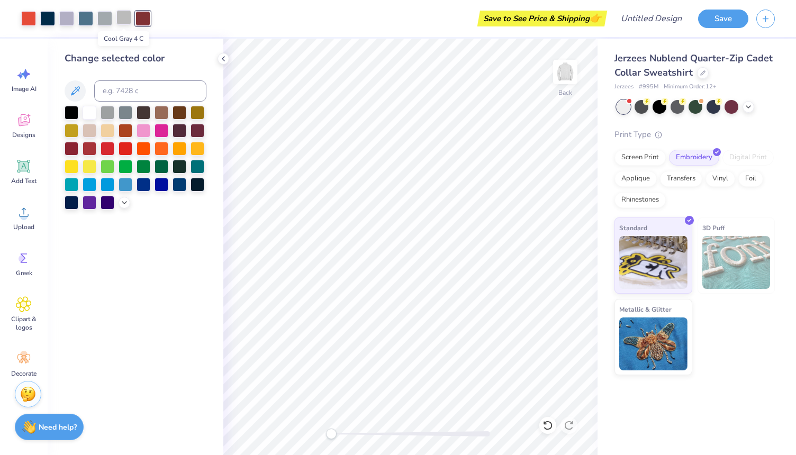
click at [124, 19] on div at bounding box center [123, 17] width 15 height 15
click at [104, 19] on div at bounding box center [104, 17] width 15 height 15
click at [728, 106] on div at bounding box center [731, 106] width 14 height 14
click at [716, 107] on div at bounding box center [713, 106] width 14 height 14
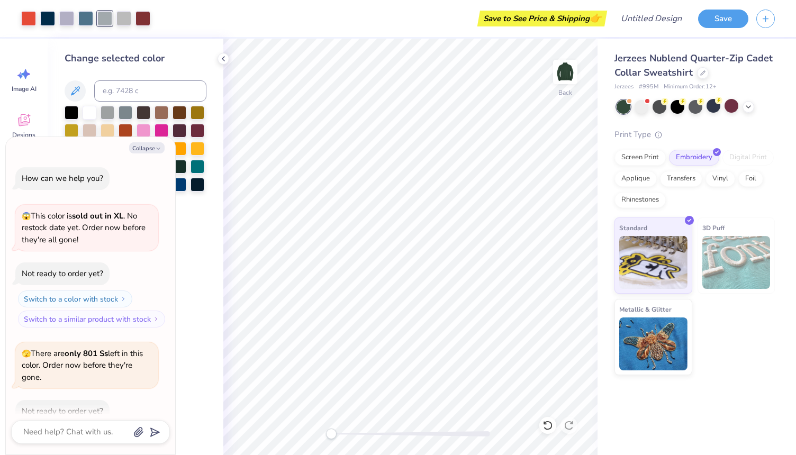
scroll to position [58, 0]
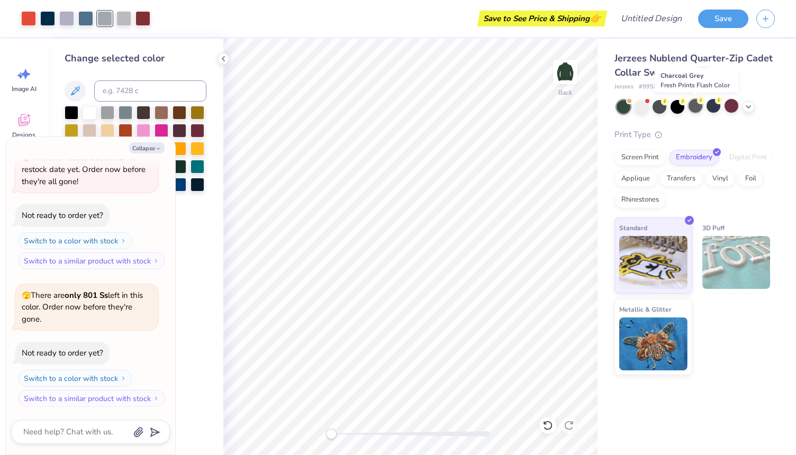
click at [700, 105] on div at bounding box center [695, 106] width 14 height 14
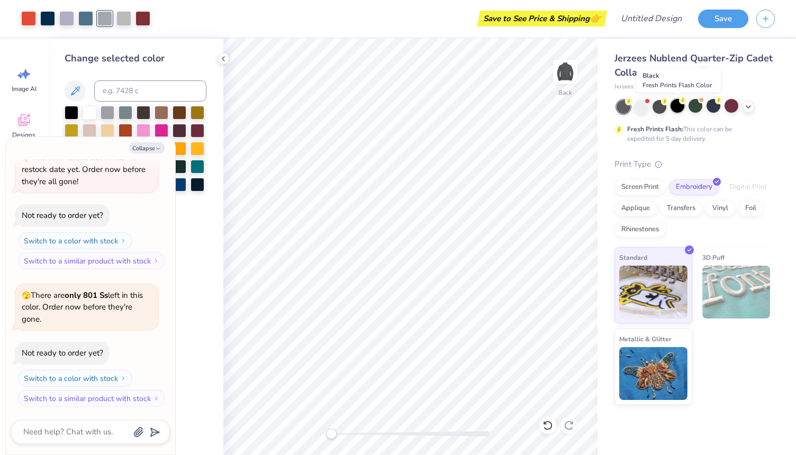
click at [684, 107] on div at bounding box center [677, 106] width 14 height 14
click at [660, 107] on div at bounding box center [659, 106] width 14 height 14
click at [644, 107] on div at bounding box center [641, 106] width 14 height 14
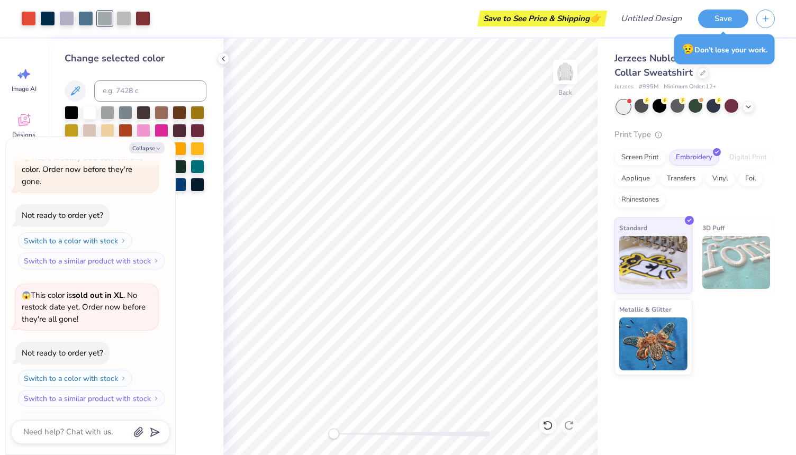
scroll to position [260, 0]
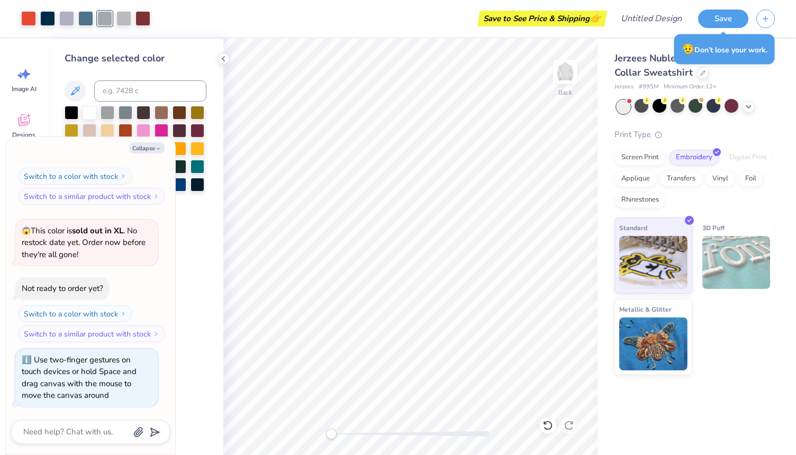
click at [330, 433] on div "Accessibility label" at bounding box center [331, 434] width 11 height 11
click at [334, 433] on div "Accessibility label" at bounding box center [334, 434] width 11 height 11
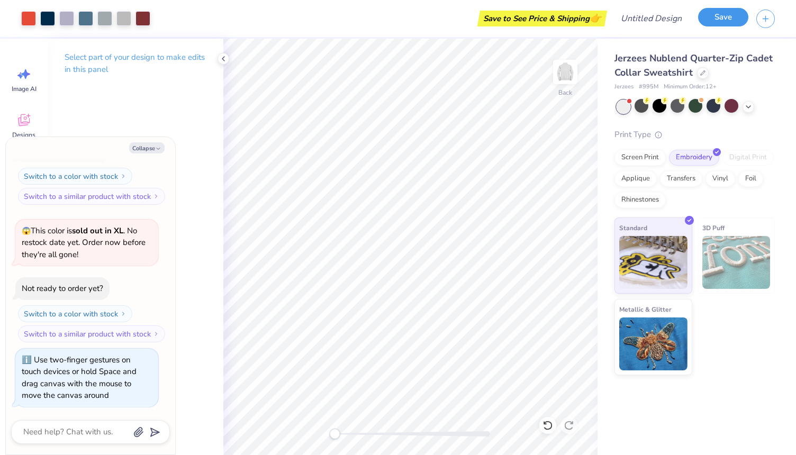
click at [726, 12] on button "Save" at bounding box center [723, 17] width 50 height 19
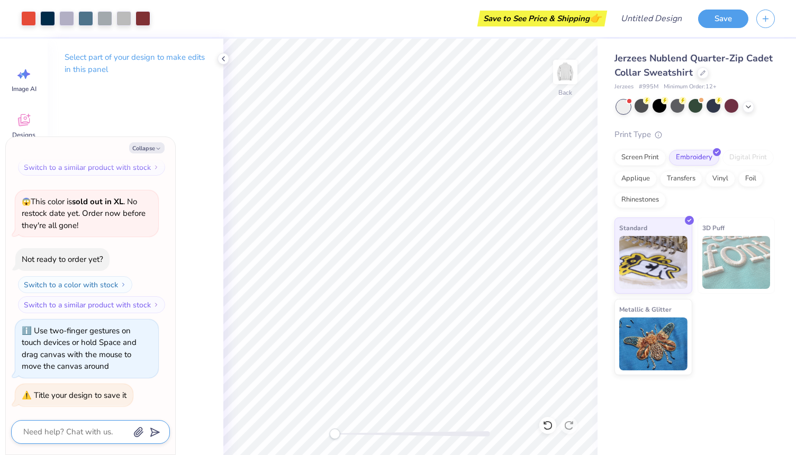
type textarea "x"
type textarea "U"
type textarea "x"
type textarea "Ui"
type textarea "x"
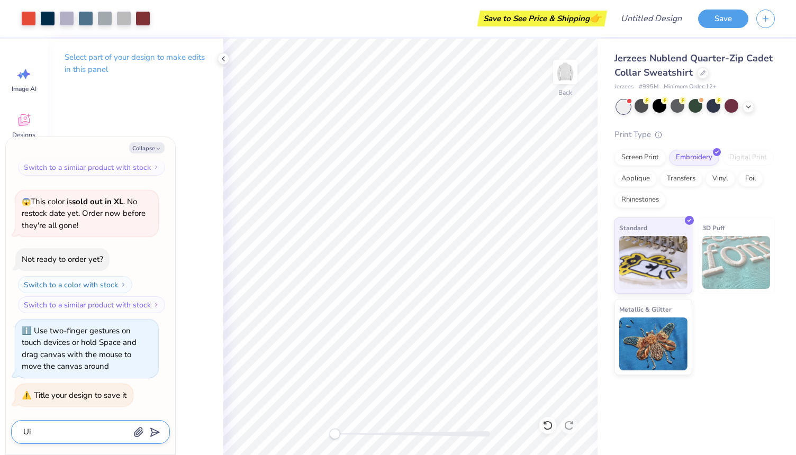
type textarea "Uiu"
type textarea "x"
type textarea "Uiuc"
type textarea "x"
type textarea "Uiuc"
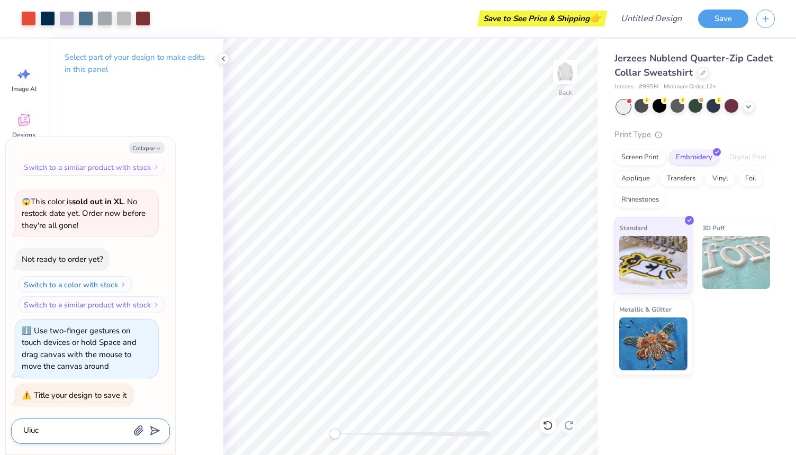
type textarea "x"
type textarea "Uiuc"
type textarea "x"
type textarea "Uiu"
type textarea "x"
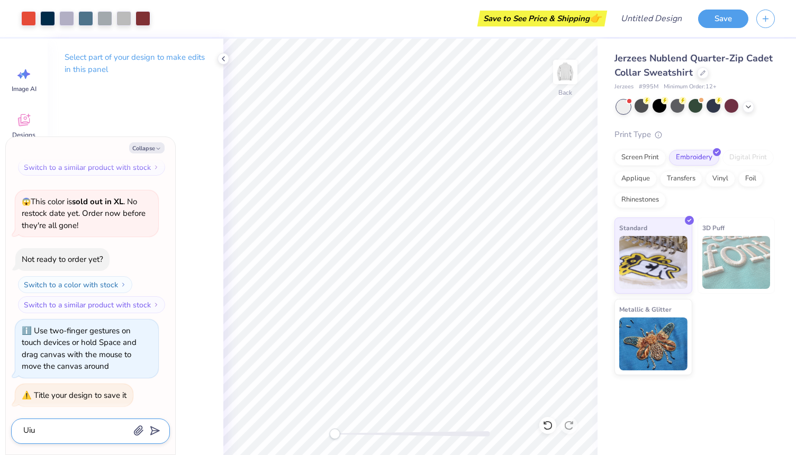
type textarea "Ui"
type textarea "x"
type textarea "U"
type textarea "x"
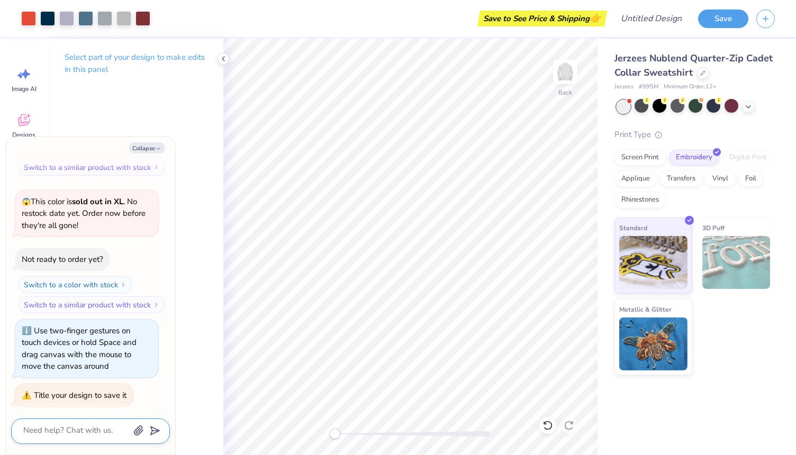
type textarea "S"
type textarea "x"
type textarea "St"
type textarea "x"
type textarea "Ste"
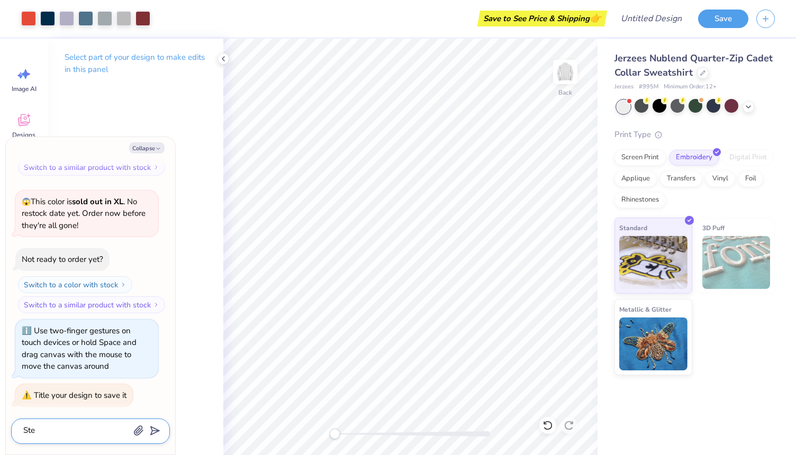
type textarea "x"
type textarea "Stee"
type textarea "x"
type textarea "Steel"
type textarea "x"
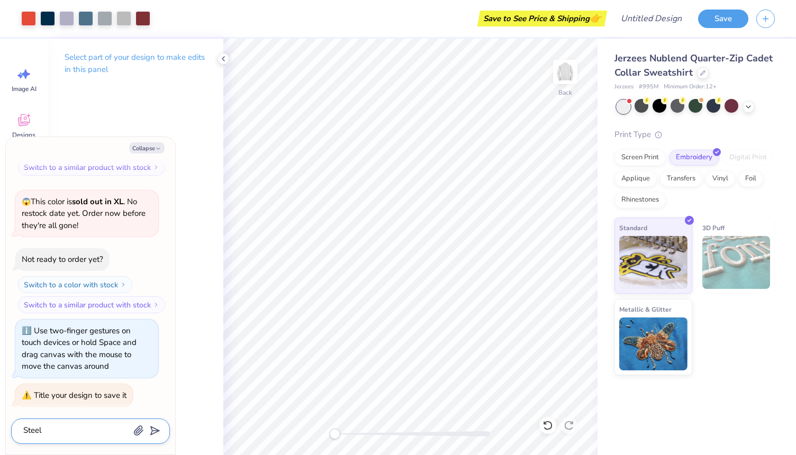
type textarea "Steel"
type textarea "x"
type textarea "Steel b"
type textarea "x"
type textarea "Steel br"
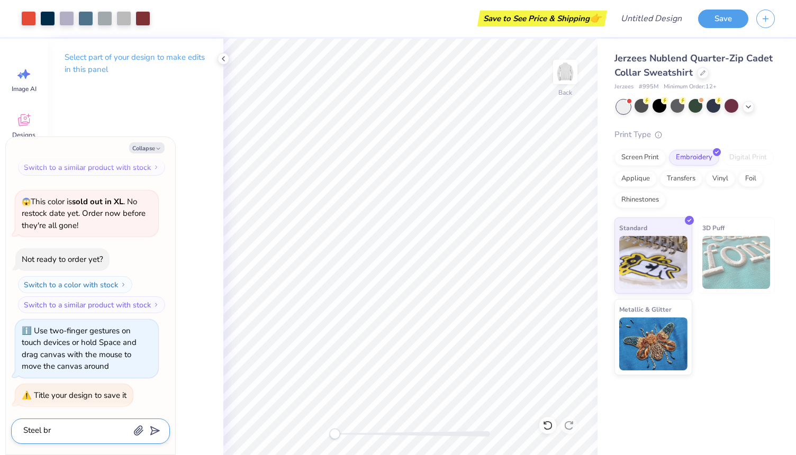
type textarea "x"
type textarea "Steel bri"
type textarea "x"
type textarea "Steel bridg"
type textarea "x"
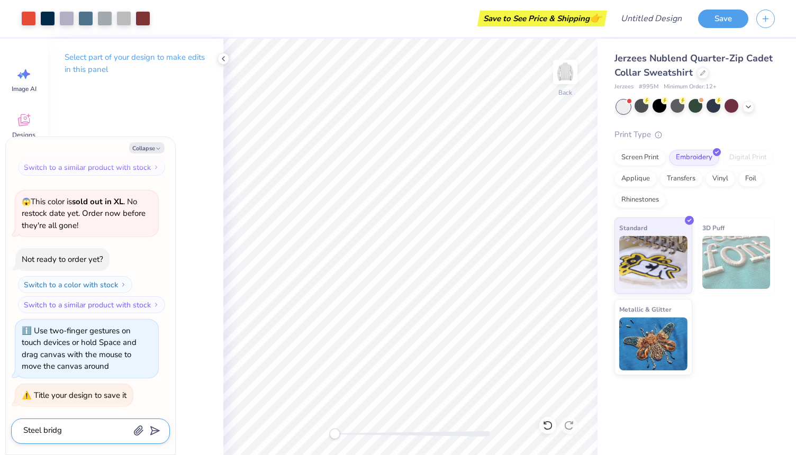
type textarea "Steel bridgh"
type textarea "x"
type textarea "Steel bridghe"
click at [713, 107] on div at bounding box center [713, 106] width 14 height 14
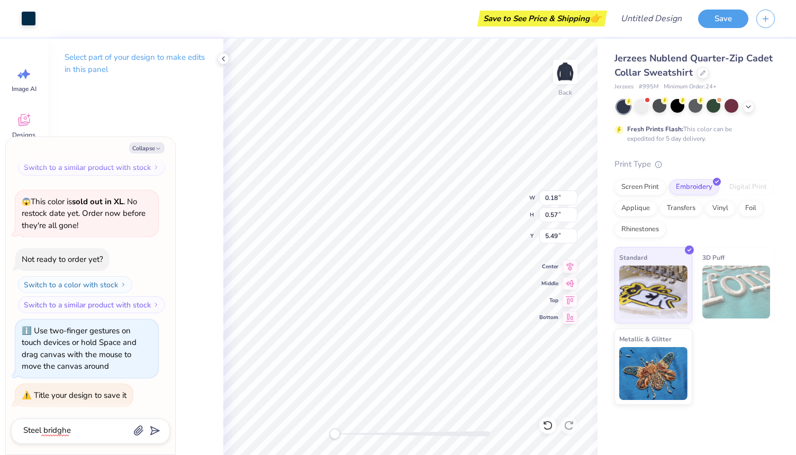
type textarea "x"
type input "2.36"
type input "1.02"
type input "5.38"
click at [222, 60] on icon at bounding box center [223, 58] width 8 height 8
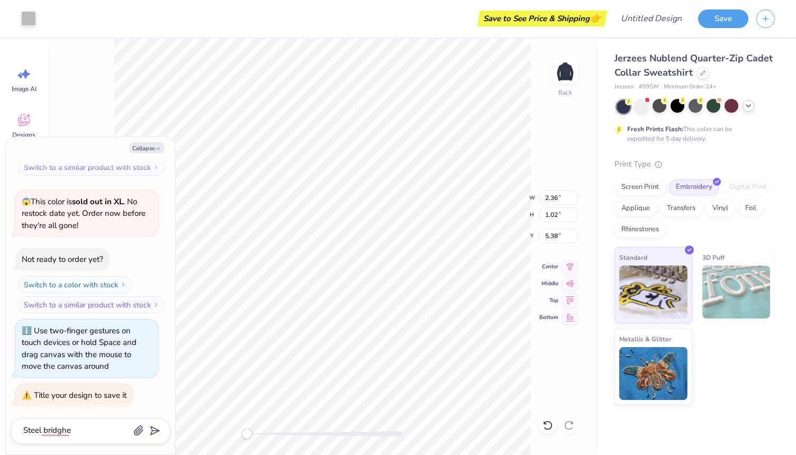
click at [748, 109] on icon at bounding box center [748, 106] width 8 height 8
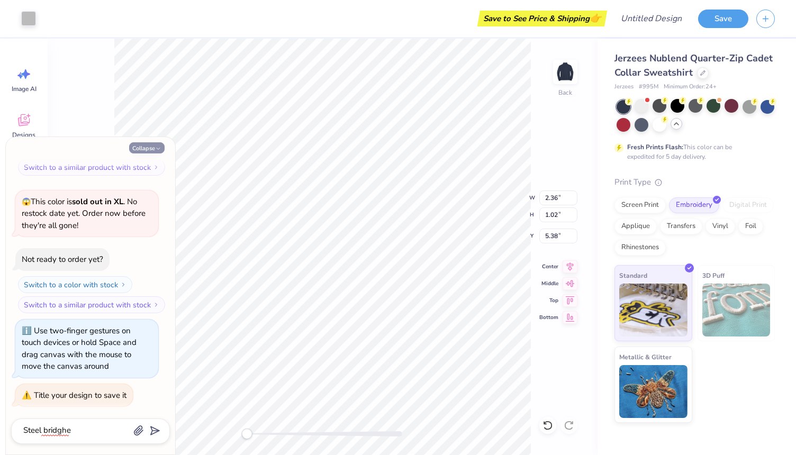
click at [156, 146] on icon "button" at bounding box center [158, 148] width 6 height 6
type textarea "x"
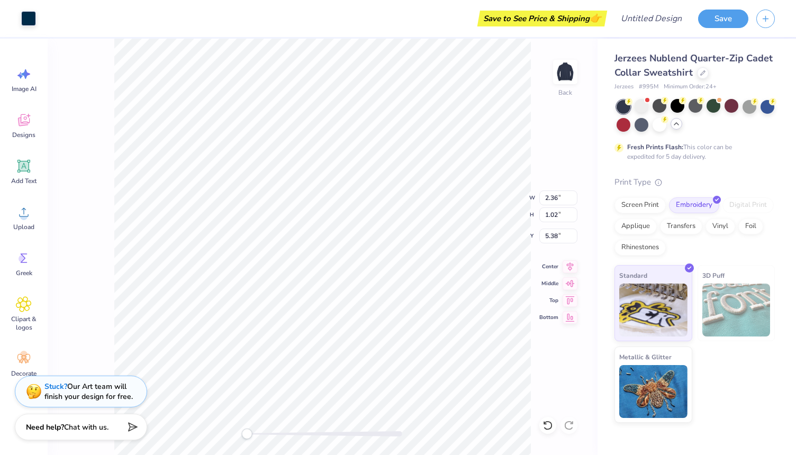
type input "0.18"
type input "0.57"
type input "5.48"
click at [29, 19] on div at bounding box center [28, 17] width 15 height 15
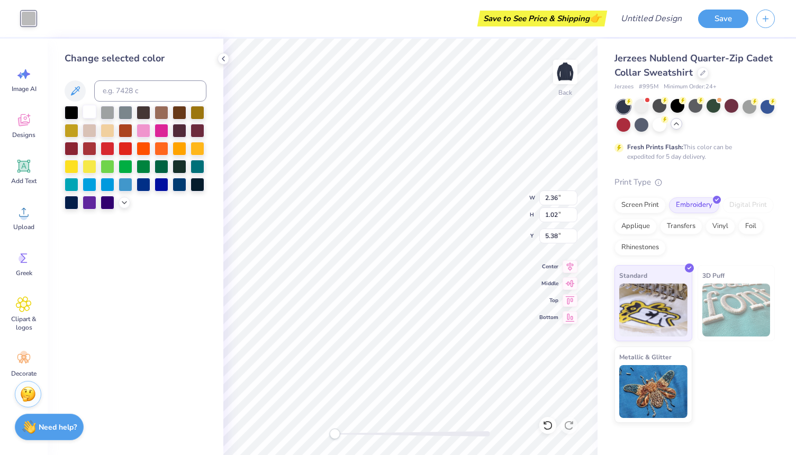
click at [90, 113] on div at bounding box center [90, 112] width 14 height 14
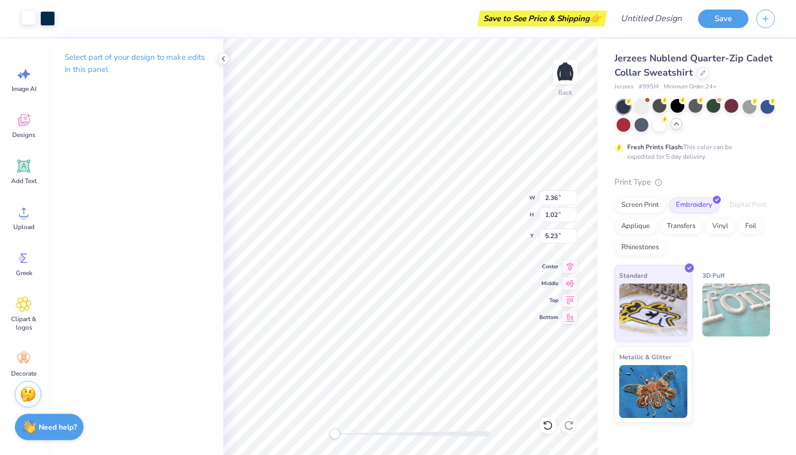
click at [29, 19] on div at bounding box center [28, 17] width 15 height 15
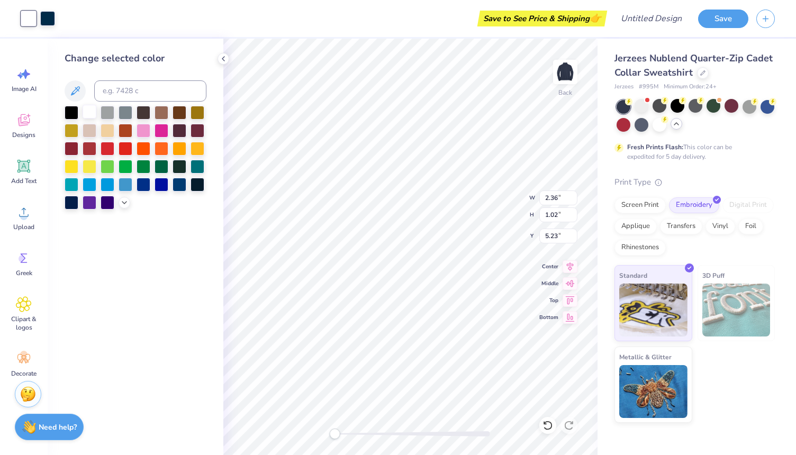
click at [87, 113] on div at bounding box center [90, 112] width 14 height 14
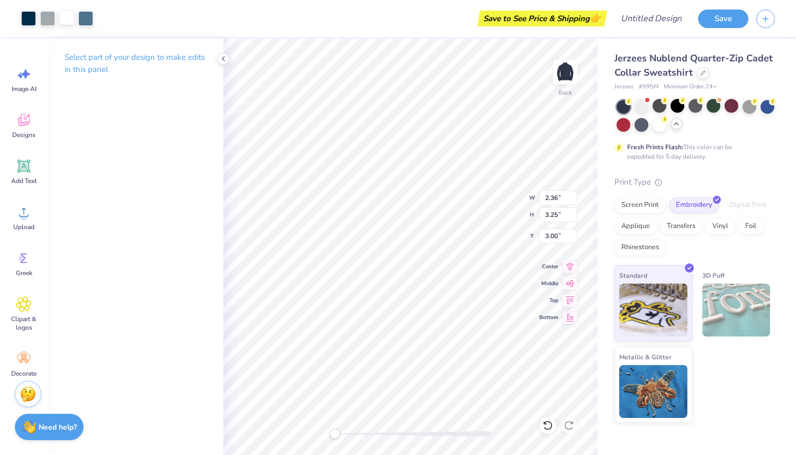
click at [69, 22] on div at bounding box center [66, 17] width 15 height 15
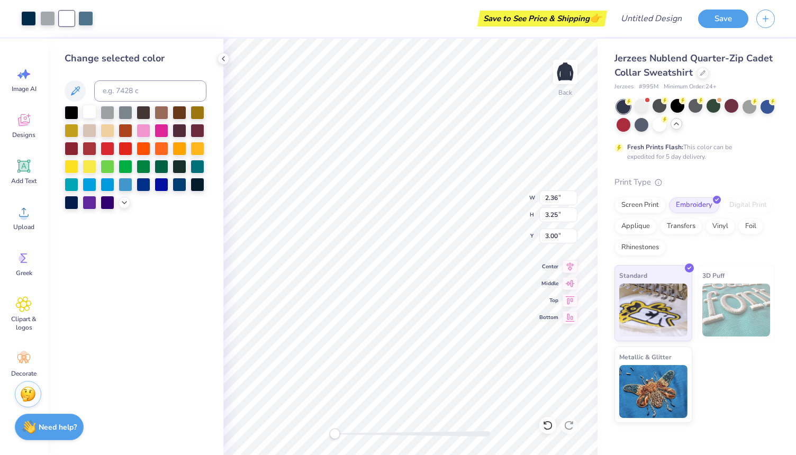
click at [90, 117] on div at bounding box center [90, 112] width 14 height 14
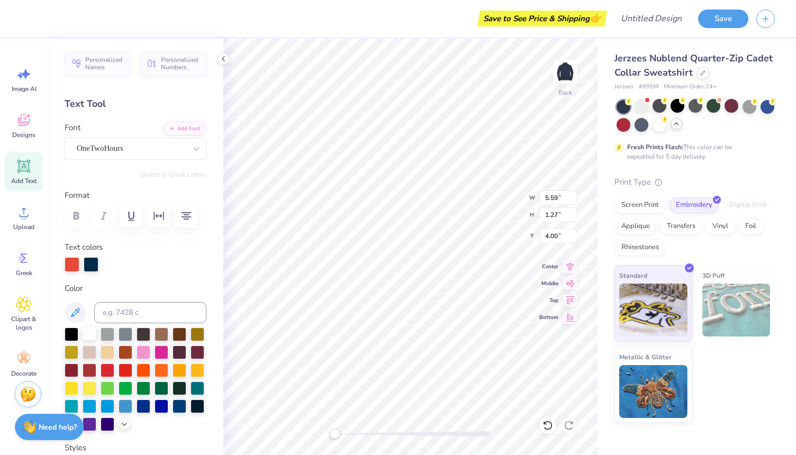
click at [84, 335] on div at bounding box center [90, 333] width 14 height 14
click at [108, 333] on div at bounding box center [108, 333] width 14 height 14
click at [88, 335] on div at bounding box center [90, 333] width 14 height 14
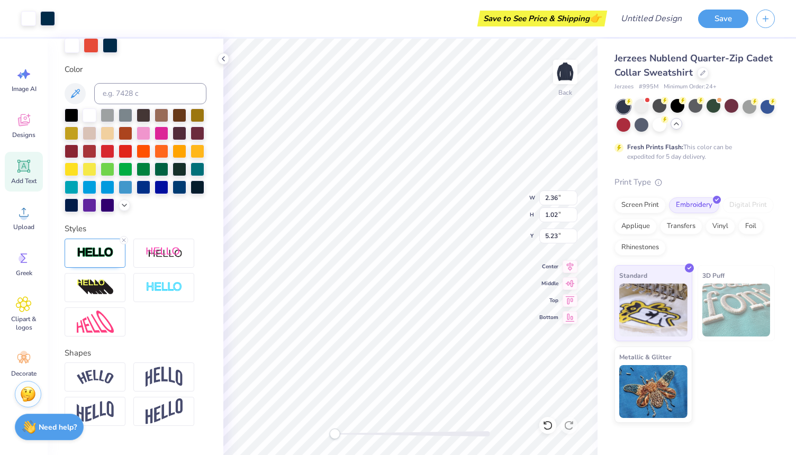
scroll to position [221, 0]
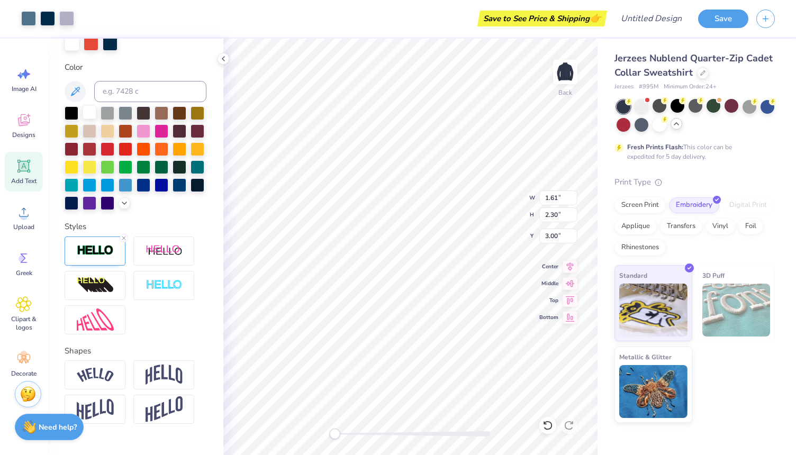
click at [92, 114] on div at bounding box center [90, 112] width 14 height 14
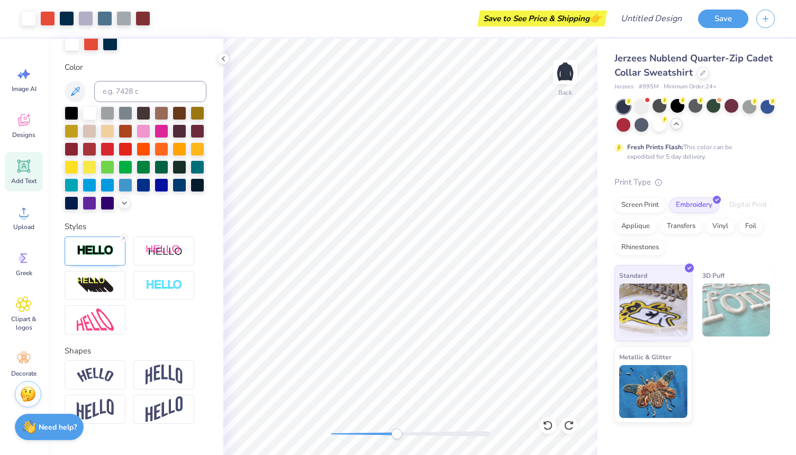
drag, startPoint x: 335, startPoint y: 433, endPoint x: 412, endPoint y: 430, distance: 76.8
click at [402, 430] on div "Accessibility label" at bounding box center [396, 434] width 11 height 11
drag, startPoint x: 411, startPoint y: 435, endPoint x: 434, endPoint y: 435, distance: 23.3
click at [416, 435] on div "Accessibility label" at bounding box center [410, 434] width 11 height 11
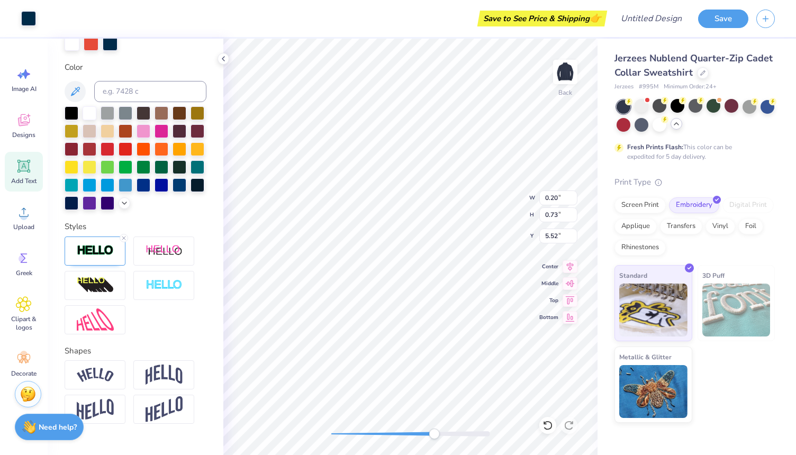
type input "1.61"
type input "1.64"
type input "3.00"
type input "1.60"
type input "2.30"
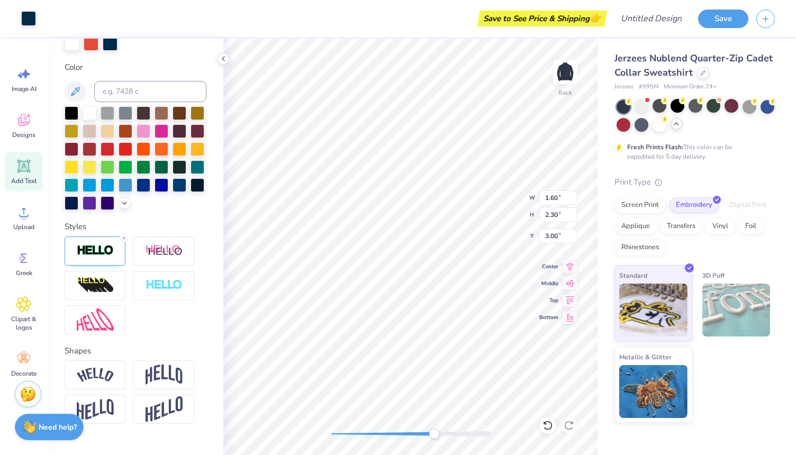
type input "2.36"
type input "1.02"
type input "5.23"
type input "0.20"
type input "0.73"
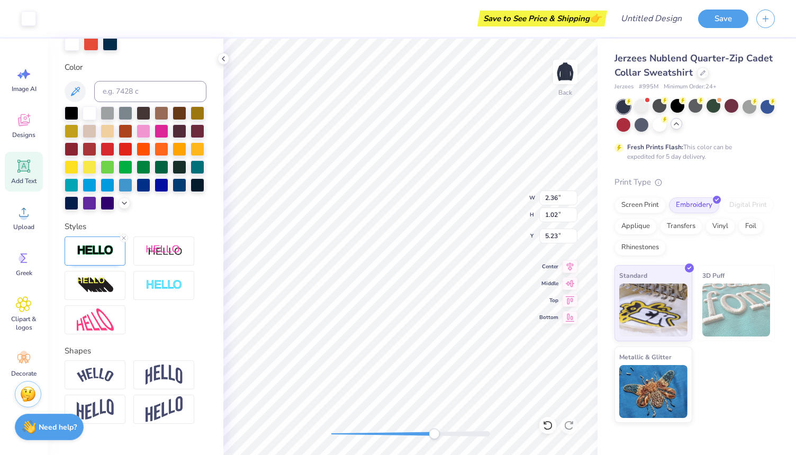
type input "5.53"
type input "2.36"
type input "1.02"
type input "5.23"
click at [88, 112] on div at bounding box center [90, 112] width 14 height 14
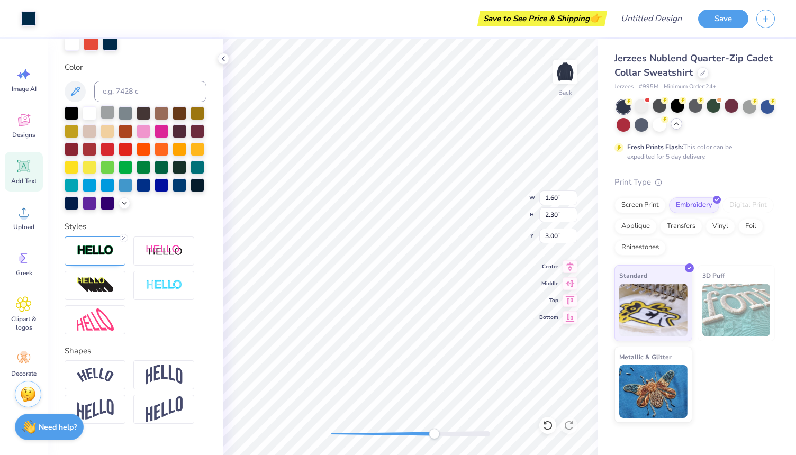
click at [105, 110] on div at bounding box center [108, 112] width 14 height 14
click at [92, 111] on div at bounding box center [90, 112] width 14 height 14
drag, startPoint x: 92, startPoint y: 111, endPoint x: 92, endPoint y: 96, distance: 14.3
click at [93, 111] on div at bounding box center [90, 113] width 14 height 14
click at [76, 47] on div at bounding box center [72, 42] width 15 height 15
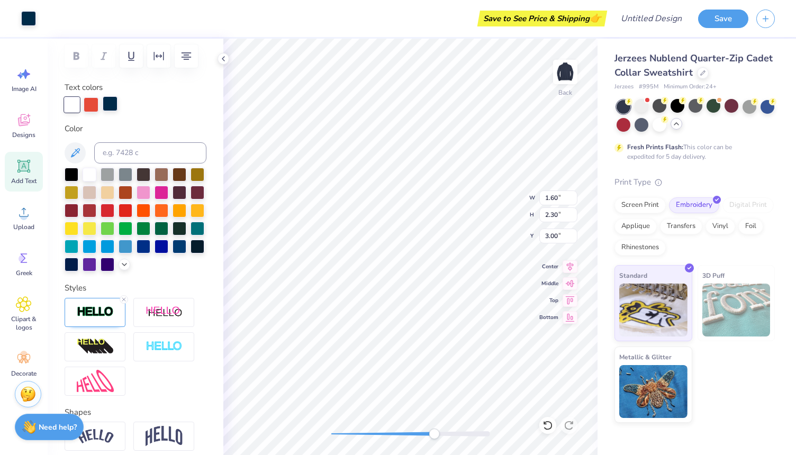
scroll to position [157, 0]
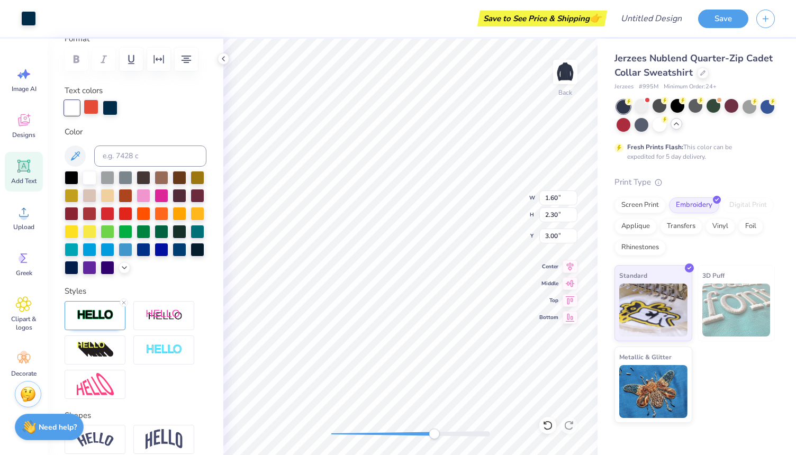
click at [91, 108] on div at bounding box center [91, 106] width 15 height 15
click at [105, 108] on div at bounding box center [110, 106] width 15 height 15
click at [75, 108] on div at bounding box center [72, 106] width 15 height 15
click at [92, 108] on div at bounding box center [91, 106] width 15 height 15
click at [92, 108] on div at bounding box center [91, 108] width 15 height 15
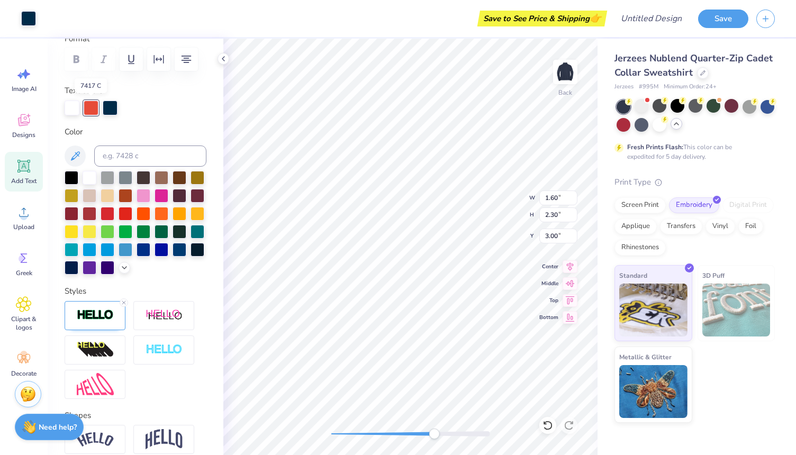
click at [92, 108] on div at bounding box center [91, 108] width 15 height 15
click at [92, 108] on div at bounding box center [91, 106] width 15 height 15
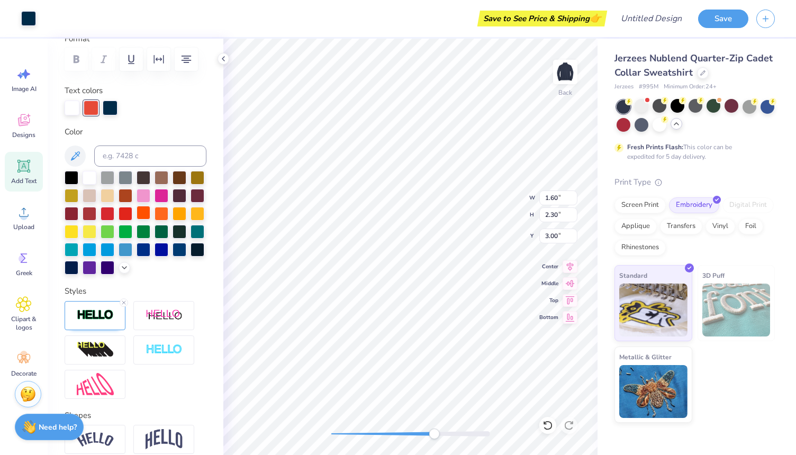
click at [140, 210] on div at bounding box center [143, 213] width 14 height 14
click at [91, 98] on div "Text colors" at bounding box center [136, 100] width 142 height 31
click at [93, 108] on div at bounding box center [91, 106] width 15 height 15
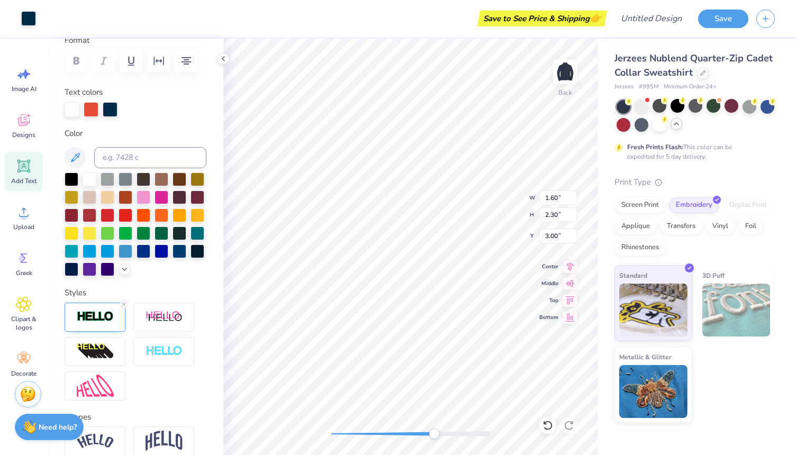
scroll to position [97, 0]
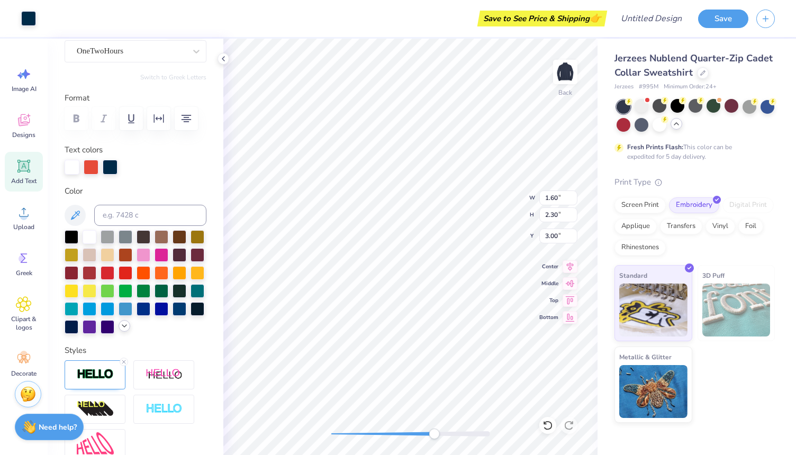
click at [123, 330] on icon at bounding box center [124, 326] width 8 height 8
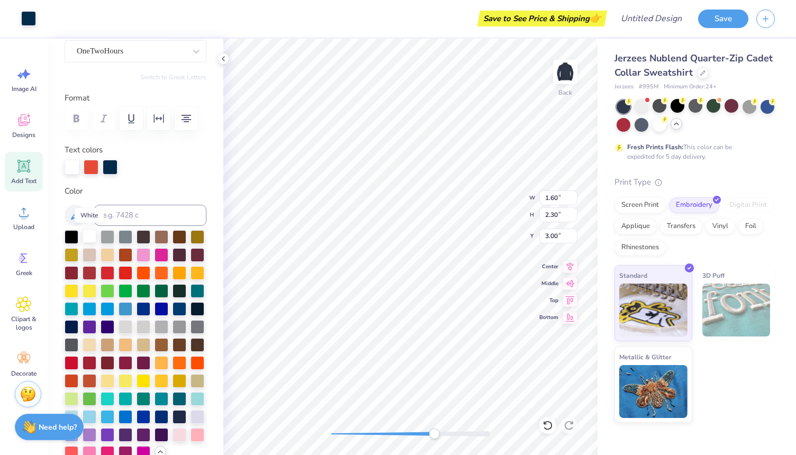
click at [89, 233] on div at bounding box center [90, 236] width 14 height 14
click at [71, 170] on div at bounding box center [72, 166] width 15 height 15
type input "0.24"
type input "0.41"
type input "5.49"
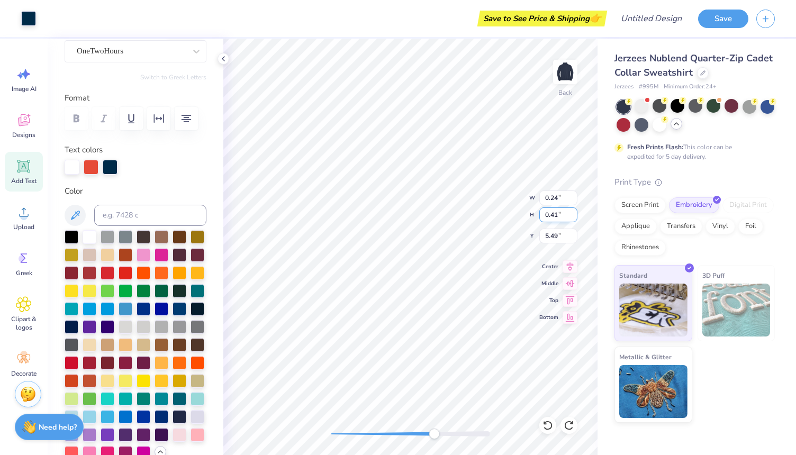
click at [492, 203] on div "Back W 0.24 0.24 " H 0.41 0.41 " Y 5.49 5.49 " Center Middle Top Bottom" at bounding box center [410, 247] width 374 height 416
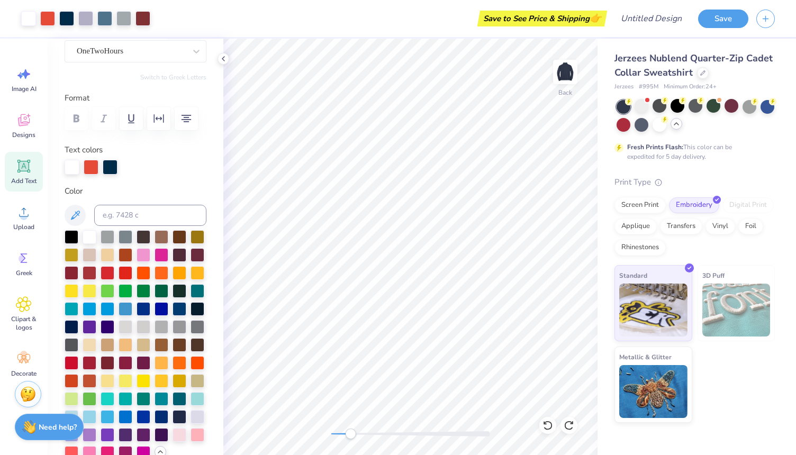
click at [325, 429] on div "Back" at bounding box center [410, 247] width 374 height 416
click at [720, 16] on button "Save" at bounding box center [723, 17] width 50 height 19
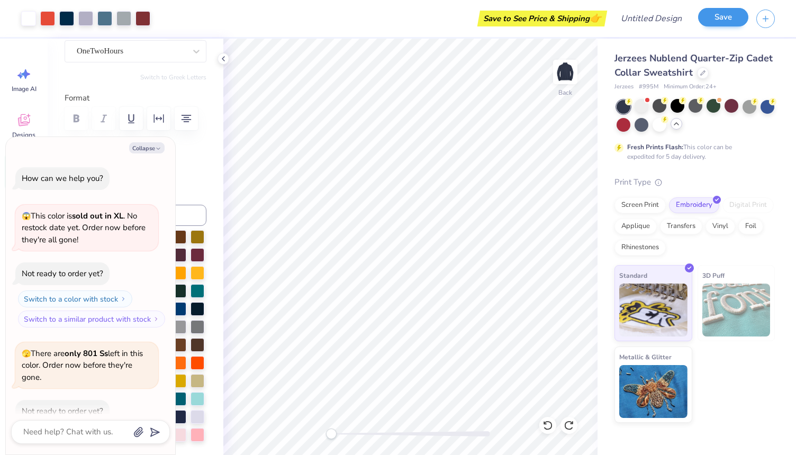
scroll to position [318, 0]
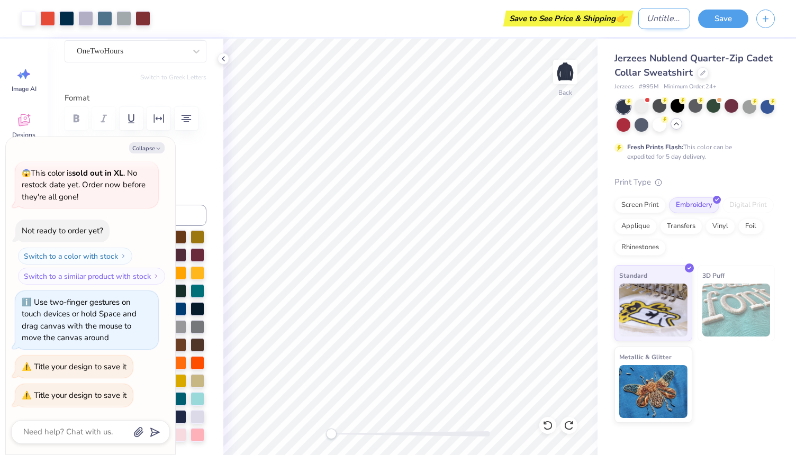
type textarea "x"
click at [650, 22] on input "Design Title" at bounding box center [664, 18] width 52 height 21
type input "s"
type textarea "x"
type input "st"
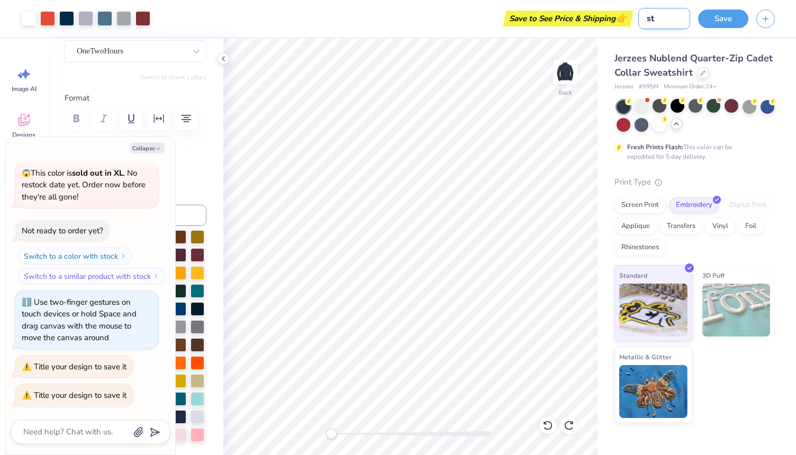
type textarea "x"
type input "ste"
type textarea "x"
type input "stee"
type textarea "x"
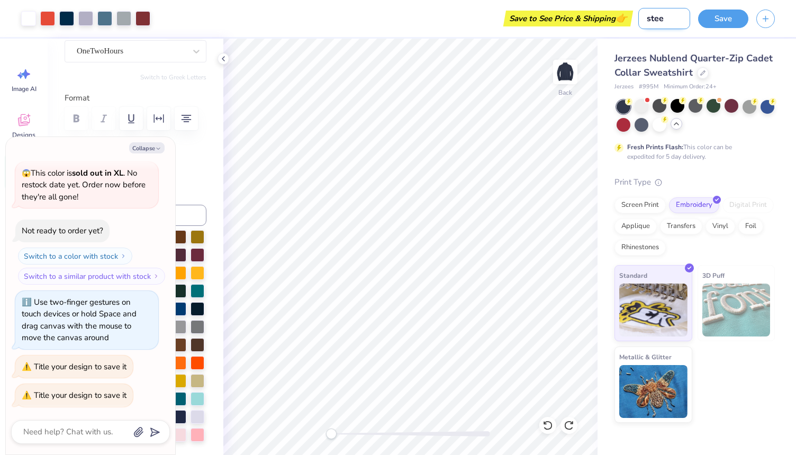
type input "steel"
type textarea "x"
type input "steel"
type textarea "x"
type input "steel b"
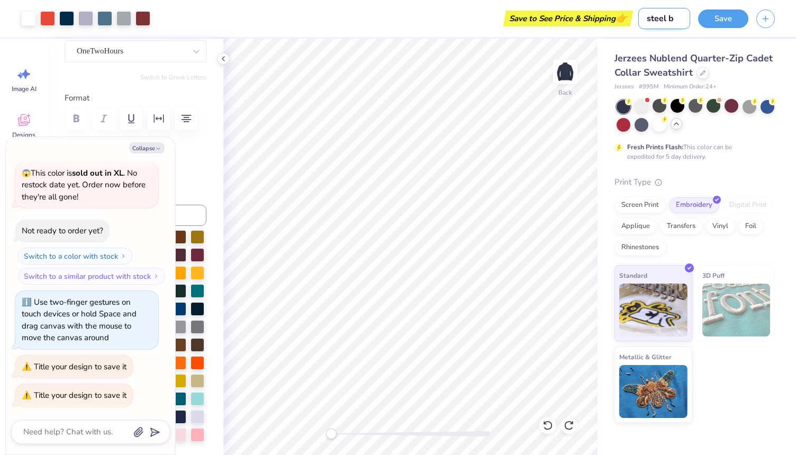
type textarea "x"
type input "steel br"
type textarea "x"
type input "steel bri"
type textarea "x"
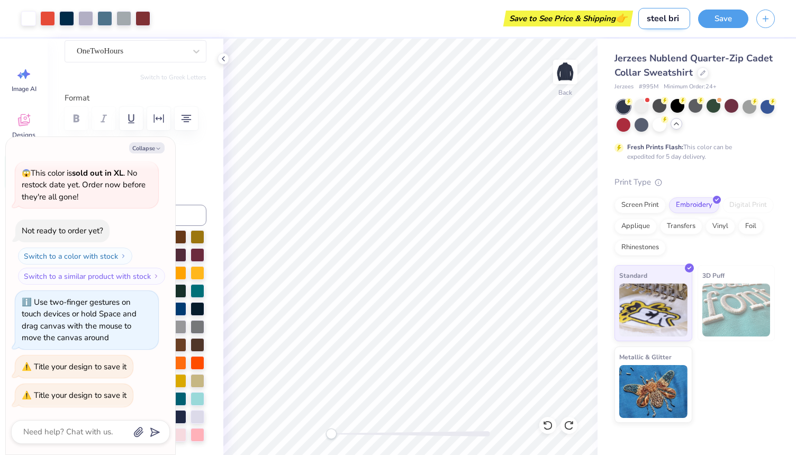
type input "steel brid"
type textarea "x"
type input "steel brideg"
type textarea "x"
type input "steel brideg"
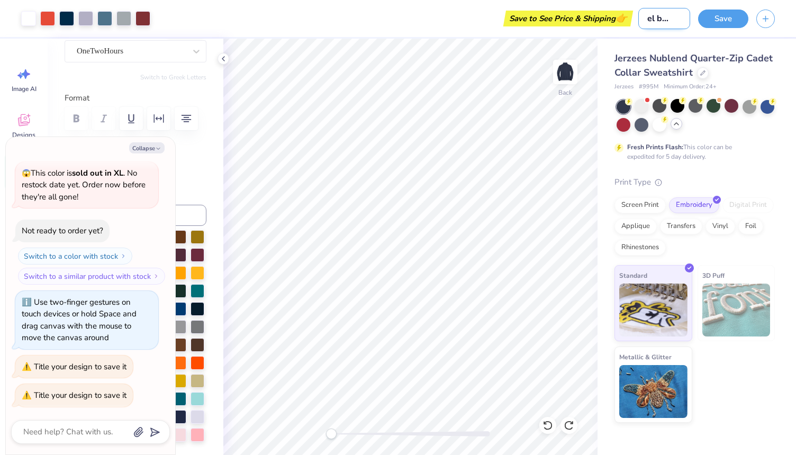
type textarea "x"
type input "steel brideg q"
type textarea "x"
type input "steel brideg qr"
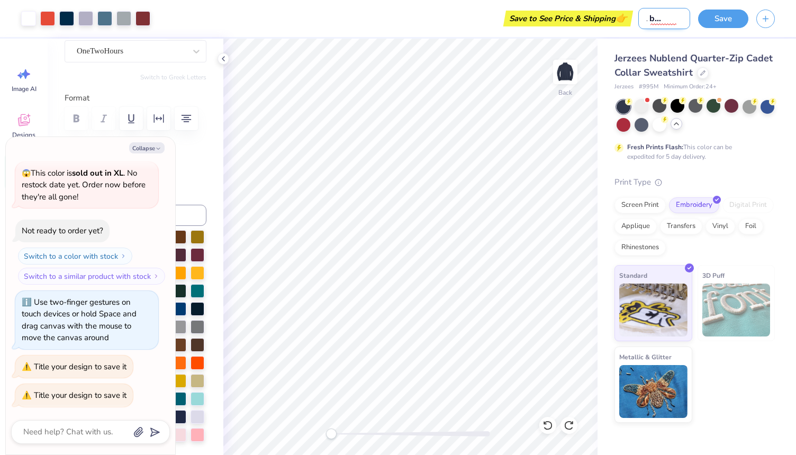
type textarea "x"
type input "steel brideg qrt"
type textarea "x"
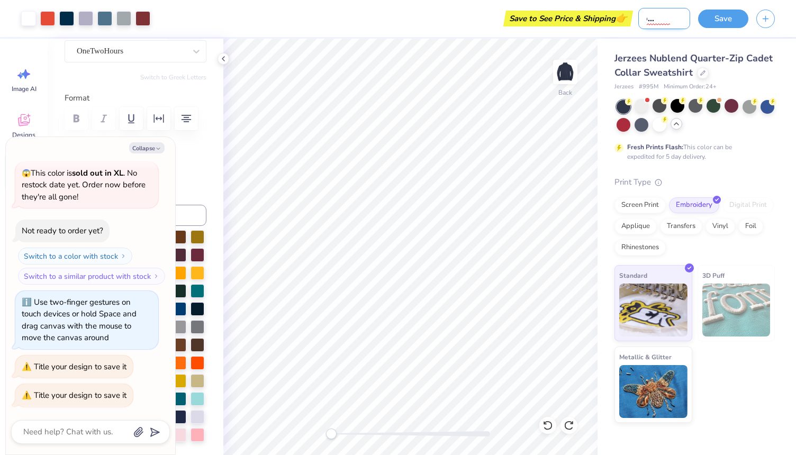
type input "steel brideg qr"
type textarea "x"
type input "steel brideg q"
type textarea "x"
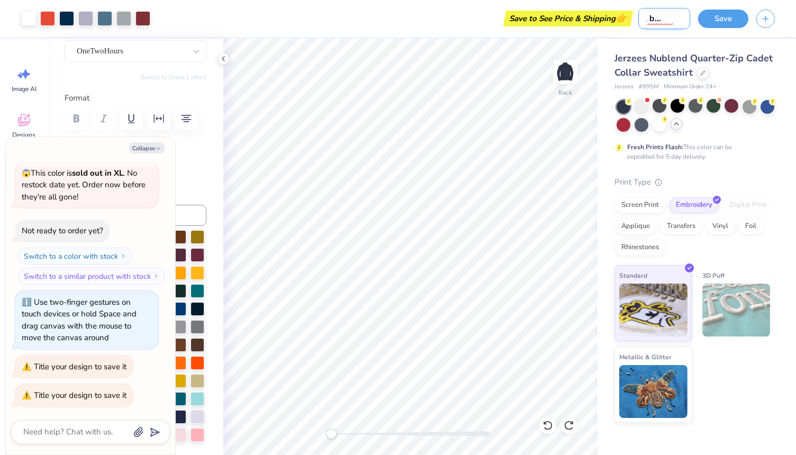
type input "steel brideg qt"
type textarea "x"
type input "steel brideg qtr"
type textarea "x"
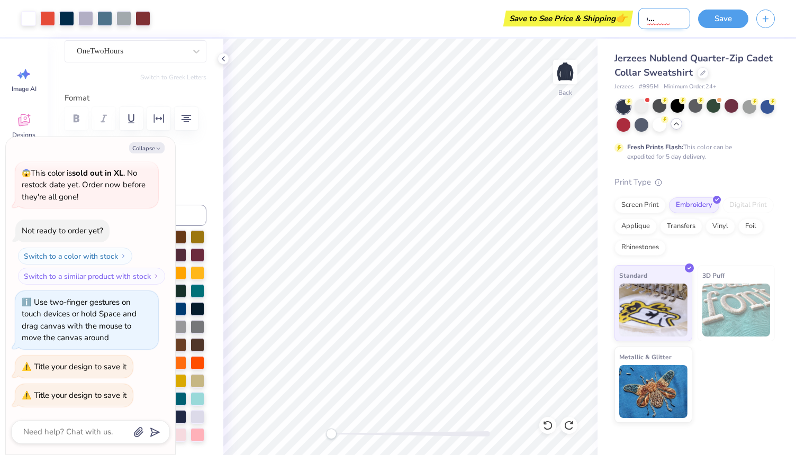
type input "steel brideg qtr"
type textarea "x"
type input "steel brideg qtr z"
type textarea "x"
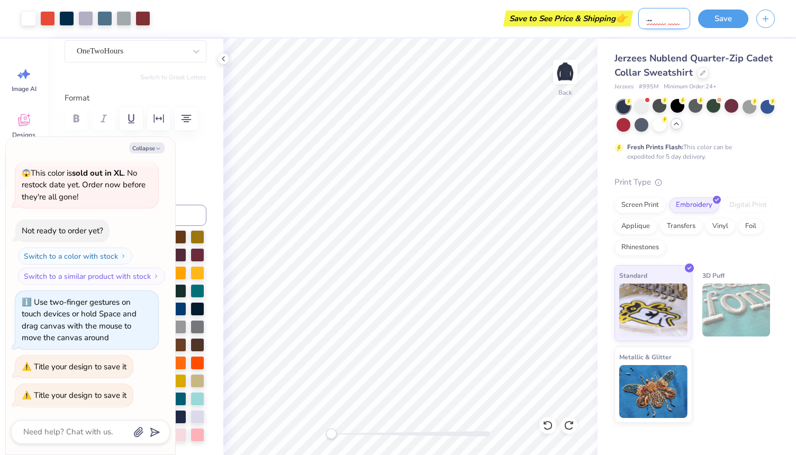
type input "steel brideg qtr zi"
type textarea "x"
type input "steel brideg qtr zip"
type textarea "x"
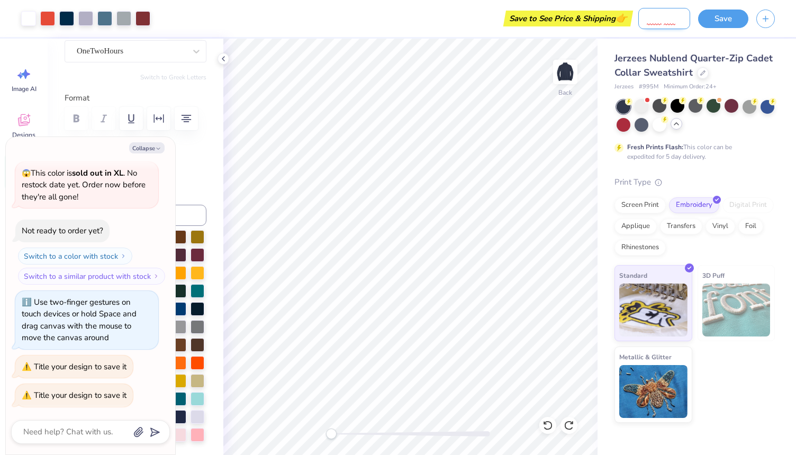
scroll to position [0, 39]
type input "steel brideg qtr zip"
click at [723, 19] on button "Save" at bounding box center [723, 17] width 50 height 19
type textarea "x"
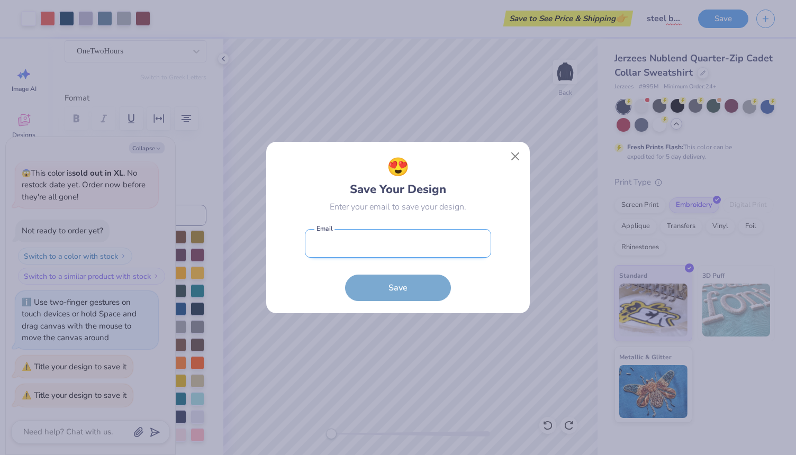
click at [386, 255] on input "email" at bounding box center [398, 243] width 186 height 29
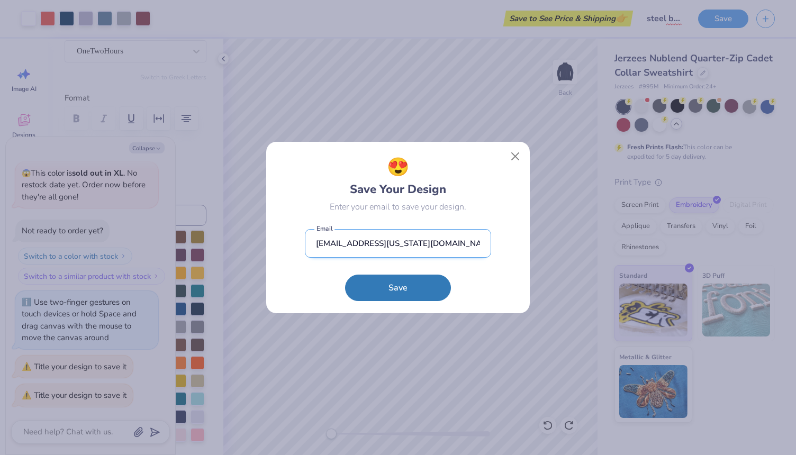
type input "[EMAIL_ADDRESS][US_STATE][DOMAIN_NAME]"
click at [345, 275] on button "Save" at bounding box center [398, 288] width 106 height 26
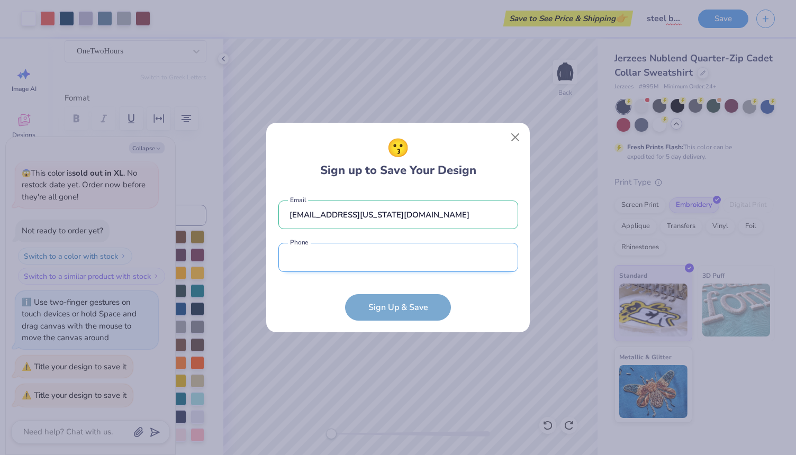
click at [307, 253] on input "tel" at bounding box center [398, 257] width 240 height 29
type input "(312) 599-187"
type textarea "x"
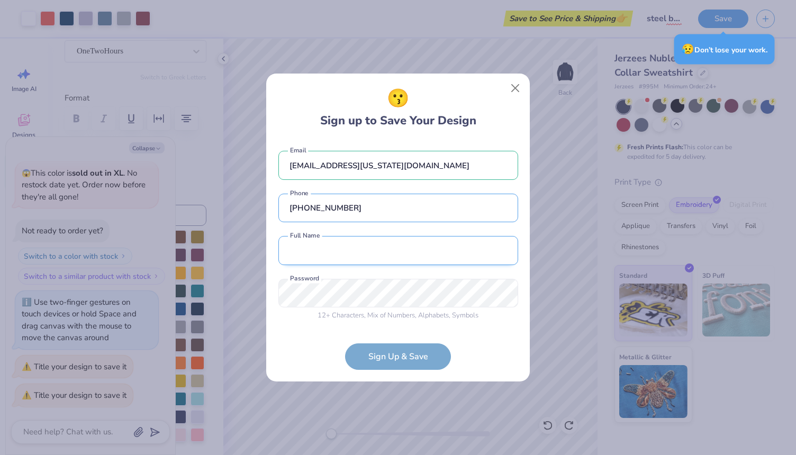
type input "[PHONE_NUMBER]"
click at [308, 256] on input "text" at bounding box center [398, 250] width 240 height 29
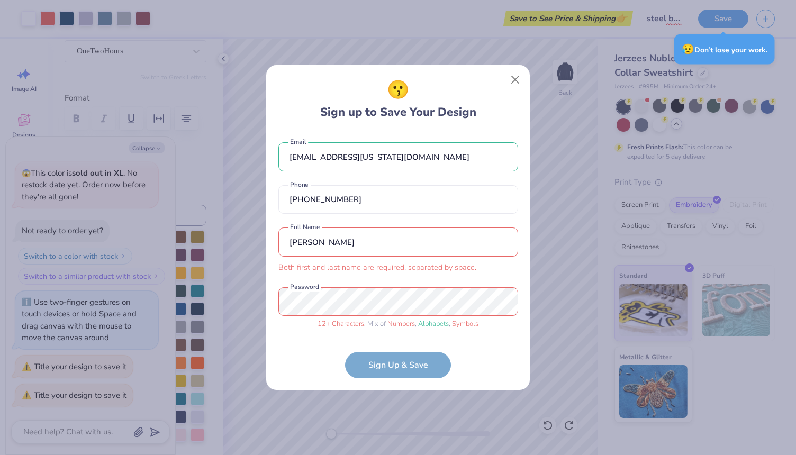
click at [358, 241] on input "[PERSON_NAME]" at bounding box center [398, 241] width 240 height 29
click at [358, 240] on input "[PERSON_NAME]" at bounding box center [398, 241] width 240 height 29
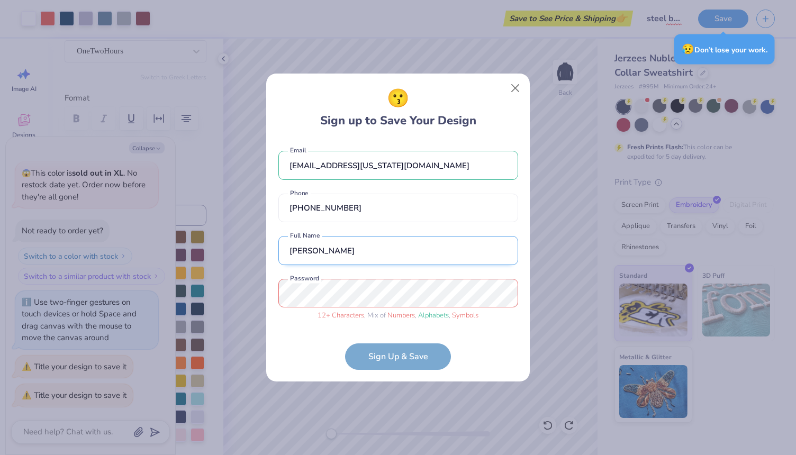
type input "[PERSON_NAME]"
type textarea "x"
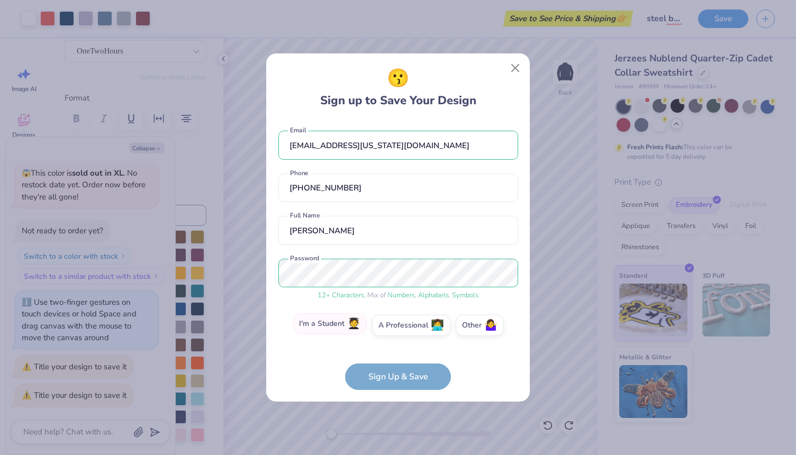
click at [345, 327] on label "I'm a Student 🧑‍🎓" at bounding box center [330, 323] width 74 height 21
click at [395, 327] on input "I'm a Student 🧑‍🎓" at bounding box center [398, 327] width 7 height 7
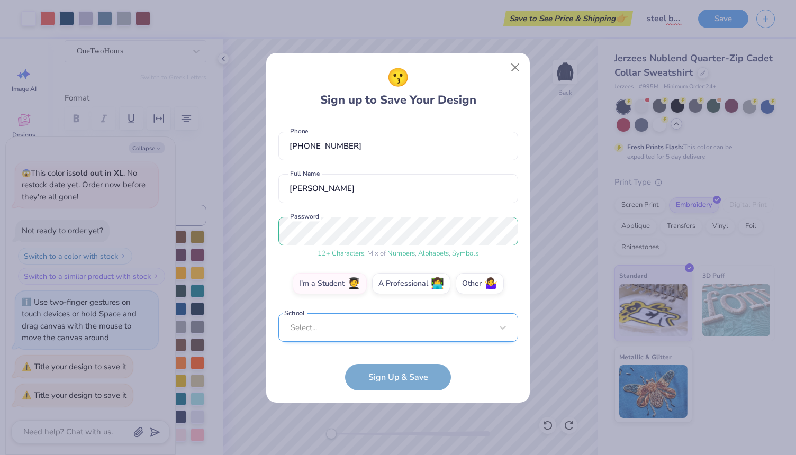
click at [342, 334] on div "Select..." at bounding box center [398, 327] width 240 height 29
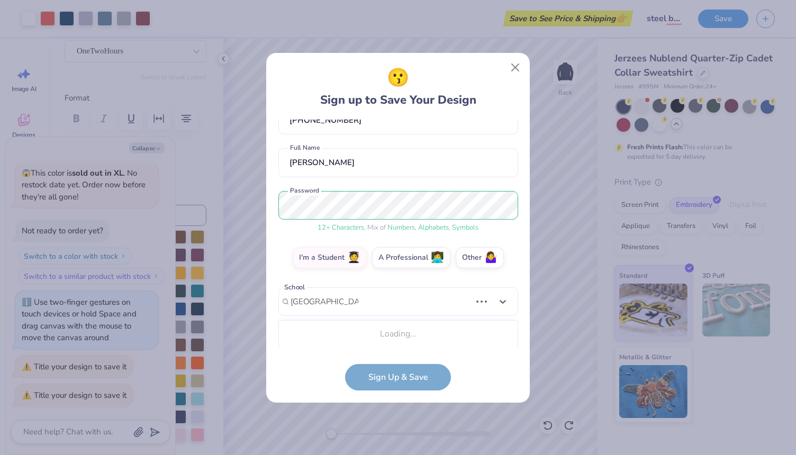
scroll to position [200, 0]
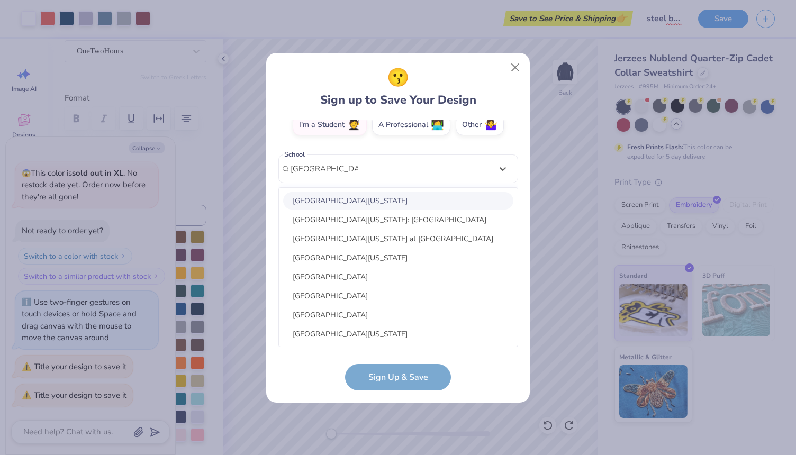
click at [347, 204] on div "[GEOGRAPHIC_DATA][US_STATE]" at bounding box center [398, 200] width 230 height 17
type input "[GEOGRAPHIC_DATA][US_STATE]"
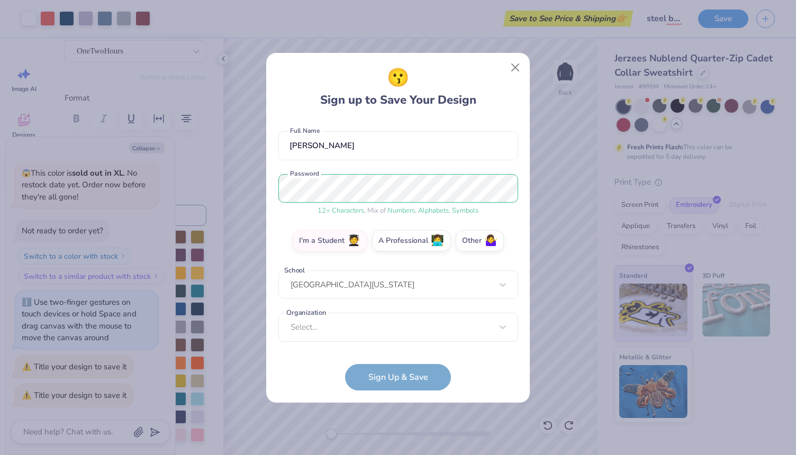
scroll to position [84, 0]
click at [380, 365] on form "[EMAIL_ADDRESS][US_STATE][DOMAIN_NAME] Email [PHONE_NUMBER] Phone [PERSON_NAME]…" at bounding box center [398, 255] width 240 height 271
click at [384, 376] on form "[EMAIL_ADDRESS][US_STATE][DOMAIN_NAME] Email [PHONE_NUMBER] Phone [PERSON_NAME]…" at bounding box center [398, 255] width 240 height 271
click at [347, 326] on div "Select..." at bounding box center [398, 327] width 240 height 29
click at [331, 159] on div "[EMAIL_ADDRESS][US_STATE][DOMAIN_NAME] Email [PHONE_NUMBER] Phone [PERSON_NAME]…" at bounding box center [398, 233] width 240 height 227
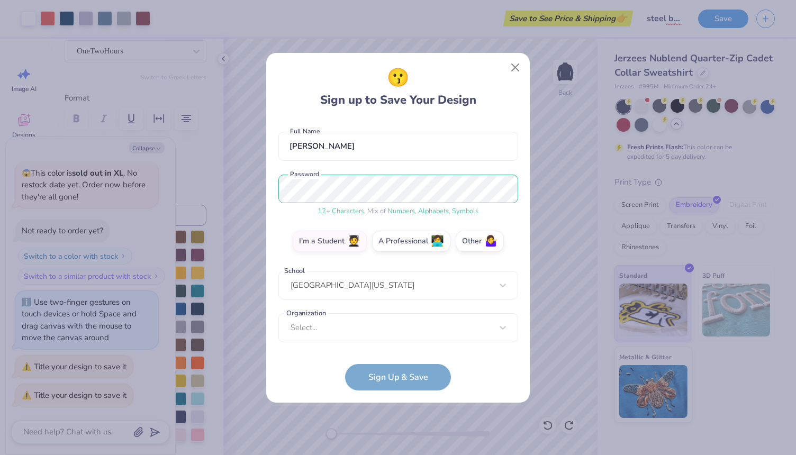
click at [383, 372] on form "[EMAIL_ADDRESS][US_STATE][DOMAIN_NAME] Email [PHONE_NUMBER] Phone [PERSON_NAME]…" at bounding box center [398, 255] width 240 height 271
click at [357, 339] on div "[EMAIL_ADDRESS][US_STATE][DOMAIN_NAME] Email [PHONE_NUMBER] Phone [PERSON_NAME]…" at bounding box center [398, 233] width 240 height 227
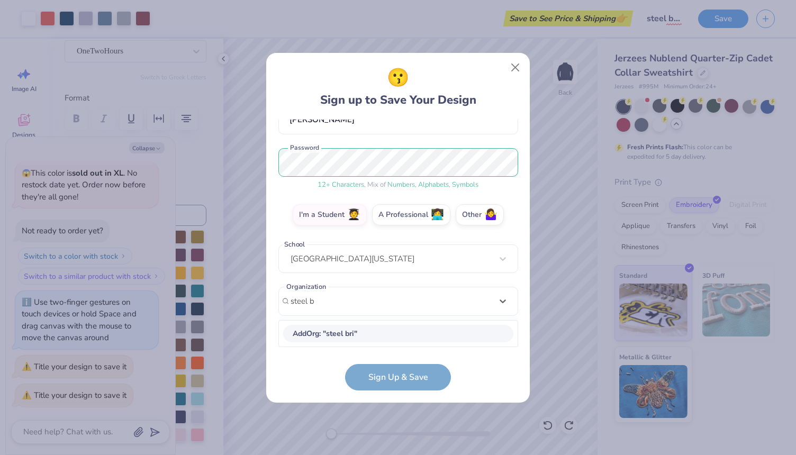
scroll to position [110, 0]
type input "s"
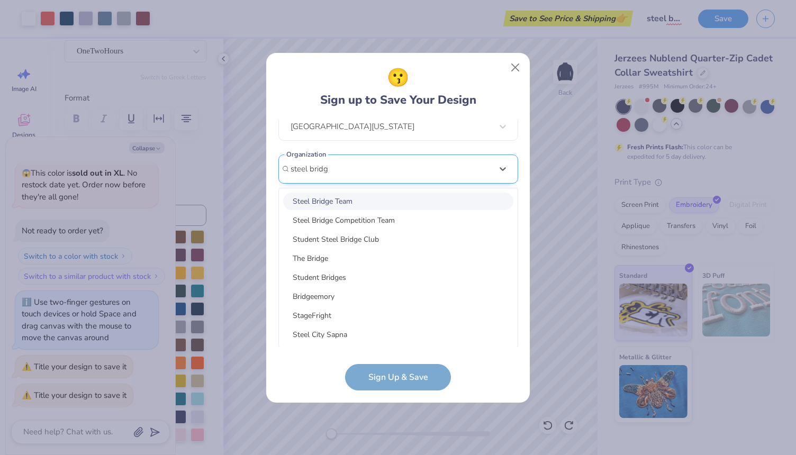
type input "steel bridge"
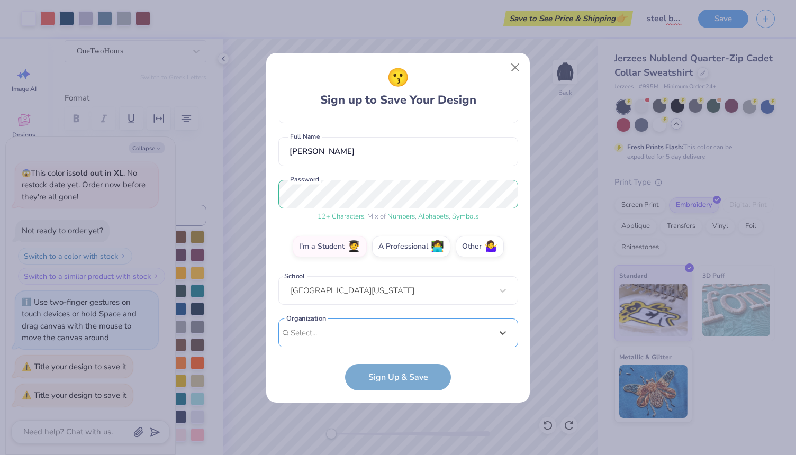
click at [335, 295] on div "[EMAIL_ADDRESS][US_STATE][DOMAIN_NAME] Email [PHONE_NUMBER] Phone [PERSON_NAME]…" at bounding box center [398, 233] width 240 height 227
click at [335, 295] on div "[GEOGRAPHIC_DATA][US_STATE]" at bounding box center [398, 290] width 240 height 29
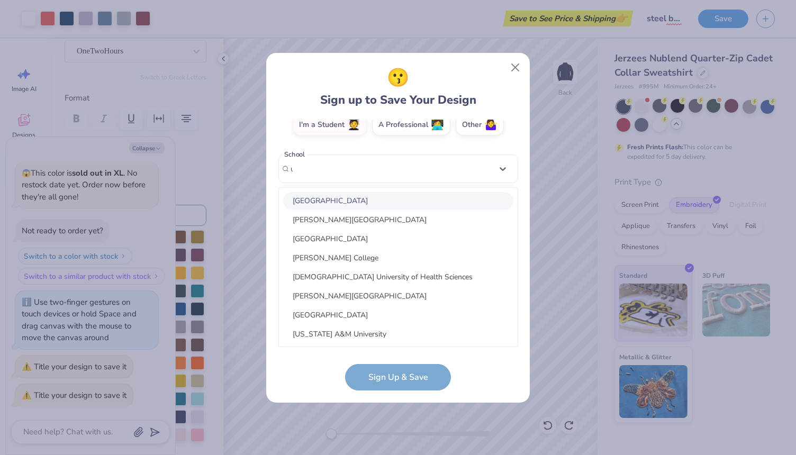
scroll to position [115, 0]
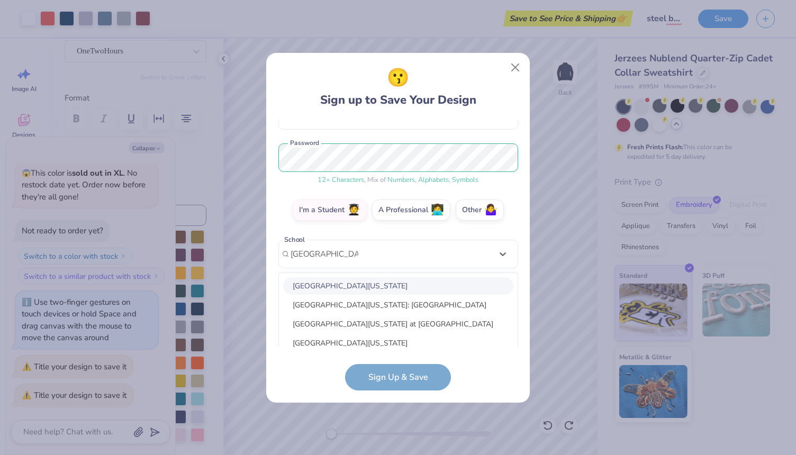
click at [352, 283] on div "[GEOGRAPHIC_DATA][US_STATE]" at bounding box center [398, 285] width 230 height 17
type input "[GEOGRAPHIC_DATA][US_STATE]"
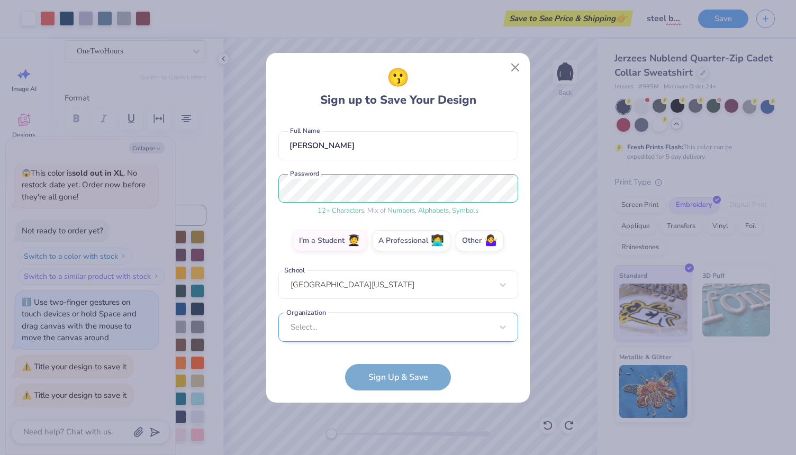
click at [343, 322] on div "Select..." at bounding box center [398, 327] width 240 height 29
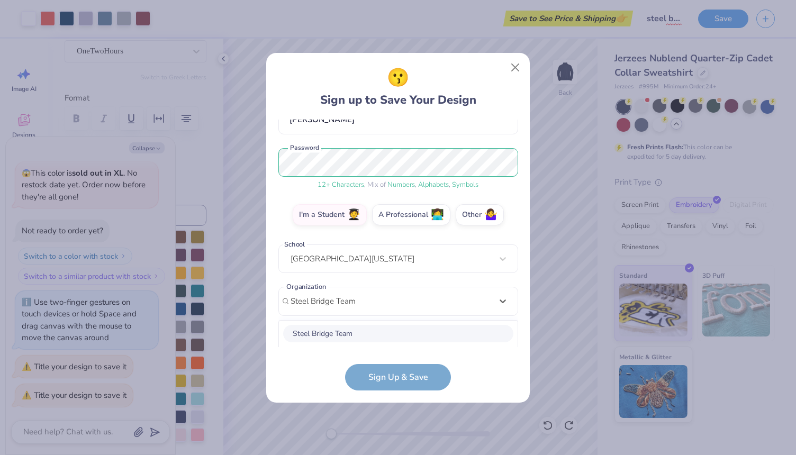
scroll to position [242, 0]
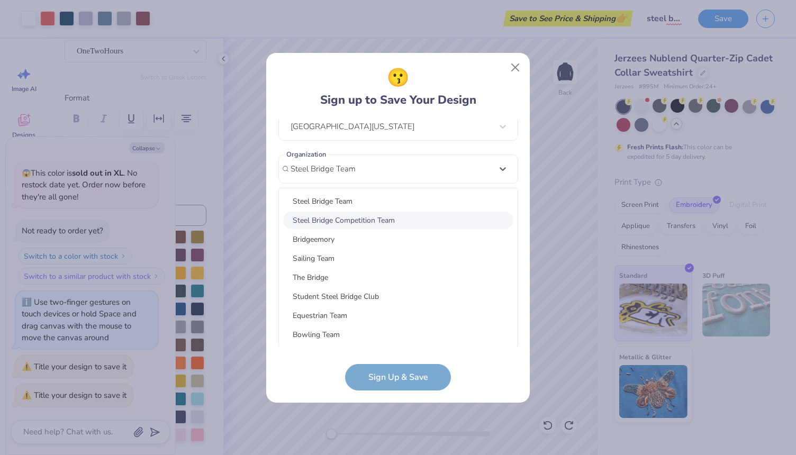
click at [334, 219] on div "Steel Bridge Competition Team" at bounding box center [398, 220] width 230 height 17
type input "Steel Bridge Team"
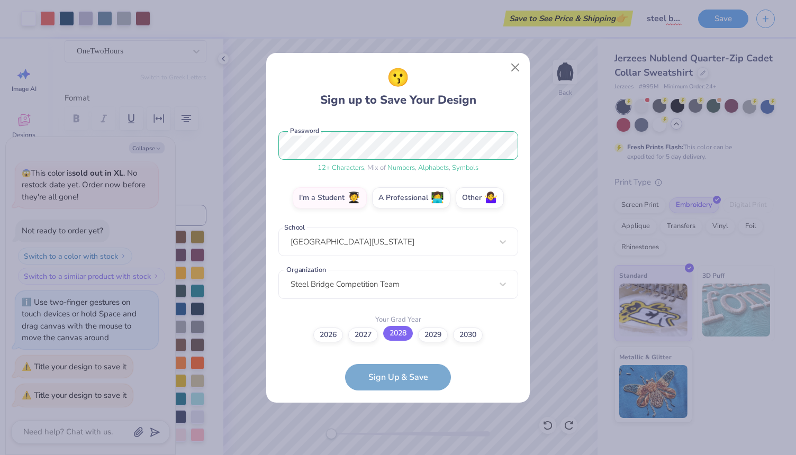
click at [393, 333] on label "2028" at bounding box center [398, 333] width 30 height 15
click at [395, 454] on input "2028" at bounding box center [398, 462] width 7 height 7
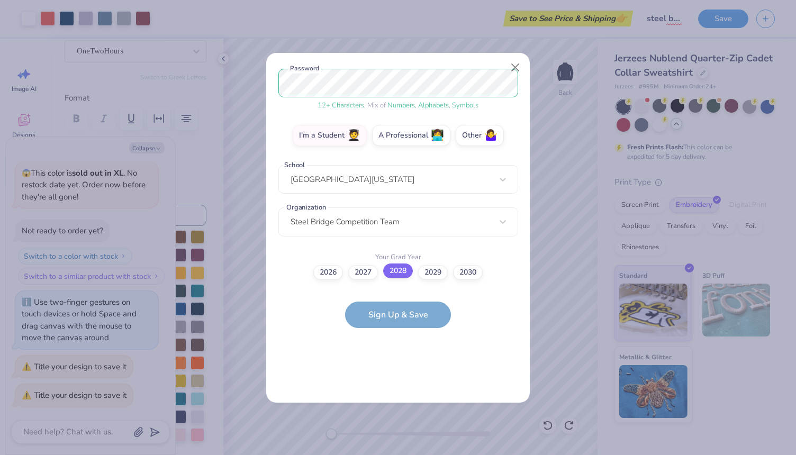
scroll to position [0, 0]
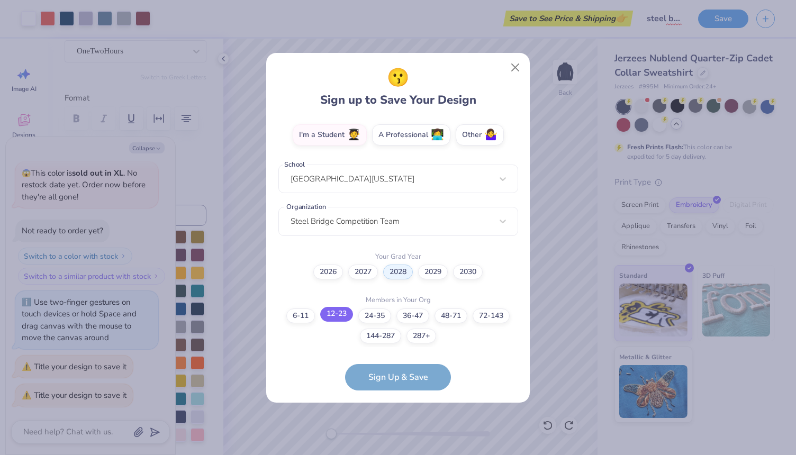
click at [351, 315] on label "12-23" at bounding box center [336, 314] width 33 height 15
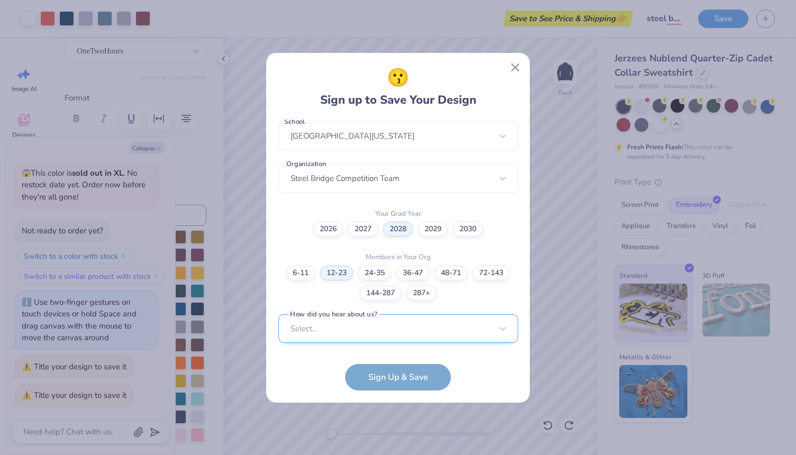
click at [353, 325] on div "Select..." at bounding box center [398, 328] width 240 height 29
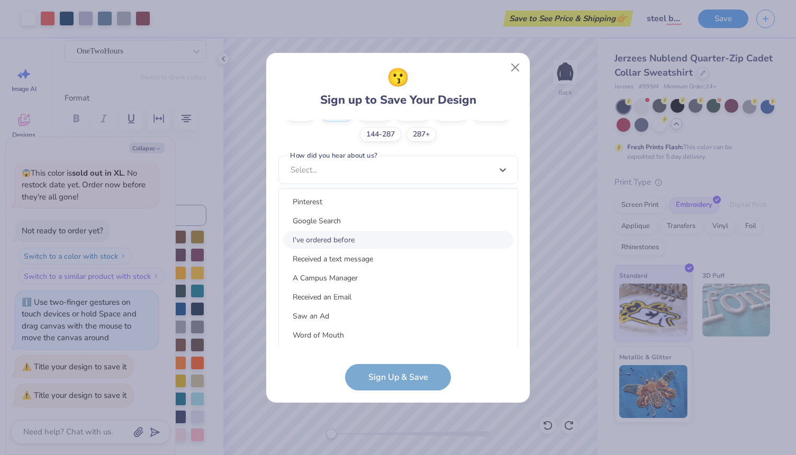
drag, startPoint x: 348, startPoint y: 272, endPoint x: 342, endPoint y: 236, distance: 37.1
click at [342, 236] on div "Pinterest Google Search I've ordered before Received a text message A Campus Ma…" at bounding box center [398, 268] width 239 height 159
click at [342, 236] on div "I've ordered before" at bounding box center [398, 239] width 230 height 17
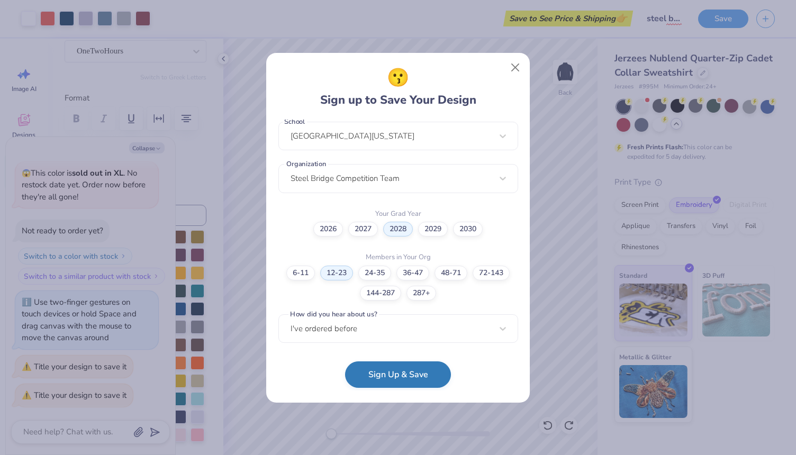
click at [389, 383] on button "Sign Up & Save" at bounding box center [398, 374] width 106 height 26
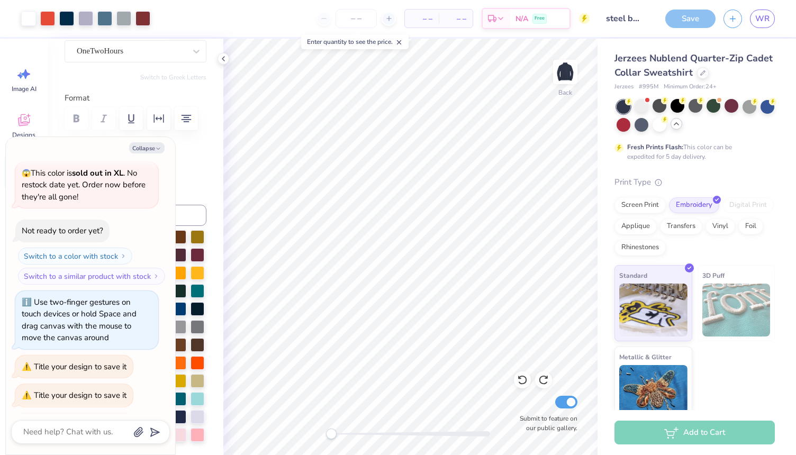
scroll to position [347, 0]
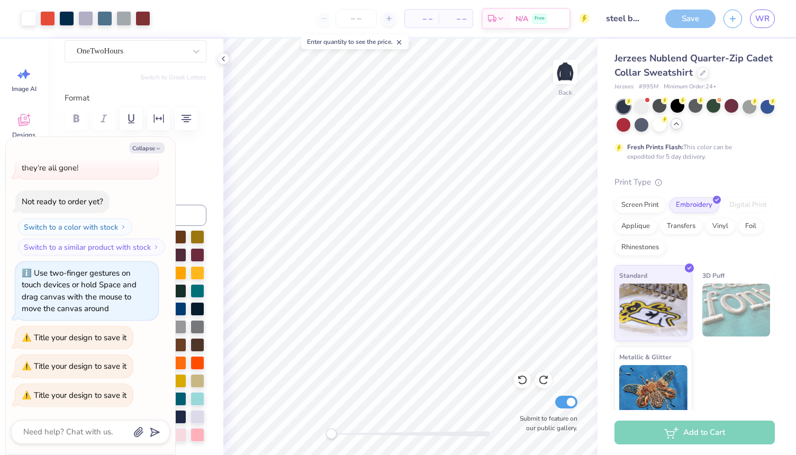
click at [426, 19] on span "– –" at bounding box center [421, 18] width 21 height 11
click at [365, 21] on input "number" at bounding box center [355, 18] width 41 height 19
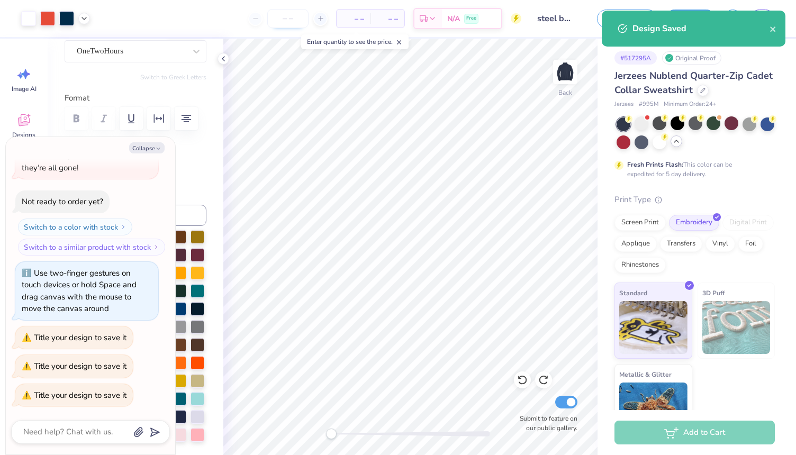
type textarea "x"
type input "12"
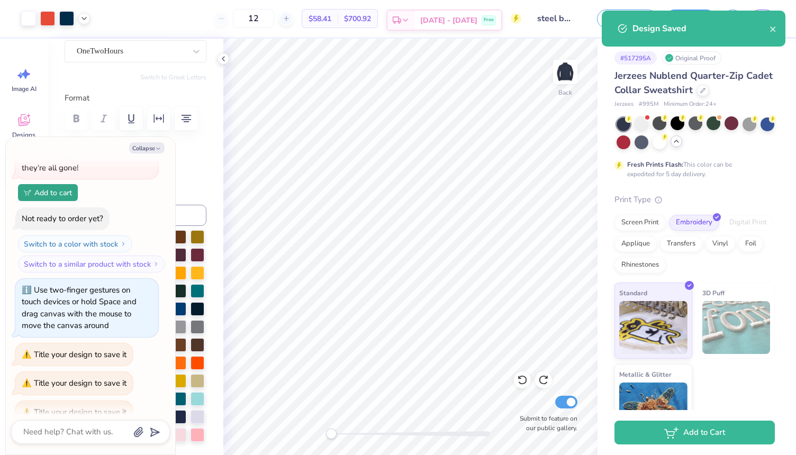
type textarea "x"
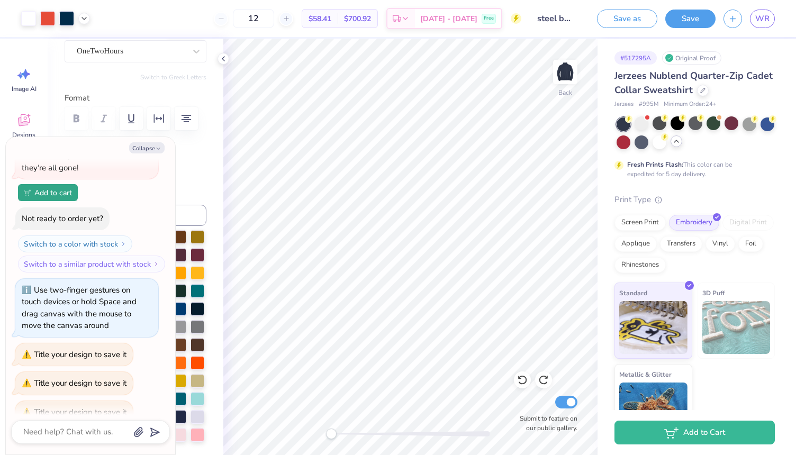
click at [377, 26] on div "$700.92 Total" at bounding box center [358, 19] width 40 height 18
click at [371, 21] on span "$700.92" at bounding box center [357, 18] width 27 height 11
click at [274, 16] on input "12" at bounding box center [253, 18] width 41 height 19
click at [290, 20] on icon at bounding box center [286, 18] width 7 height 7
type input "13"
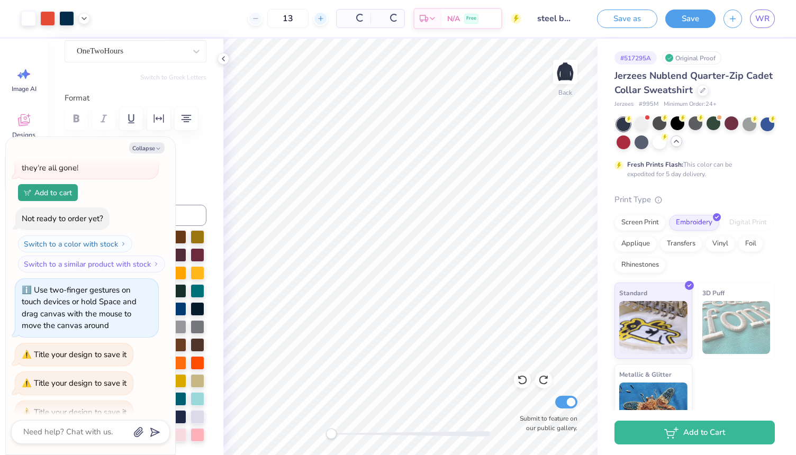
type textarea "x"
click at [321, 20] on line at bounding box center [321, 18] width 0 height 4
type input "14"
type textarea "x"
click at [293, 11] on div "14" at bounding box center [253, 18] width 79 height 19
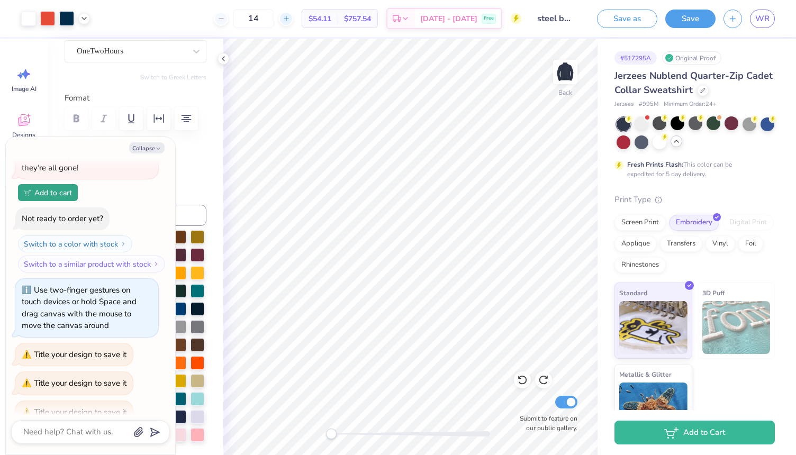
click at [293, 13] on div at bounding box center [286, 19] width 14 height 14
type input "15"
click at [293, 15] on div "15" at bounding box center [253, 18] width 79 height 19
type textarea "x"
click at [290, 15] on icon at bounding box center [286, 18] width 7 height 7
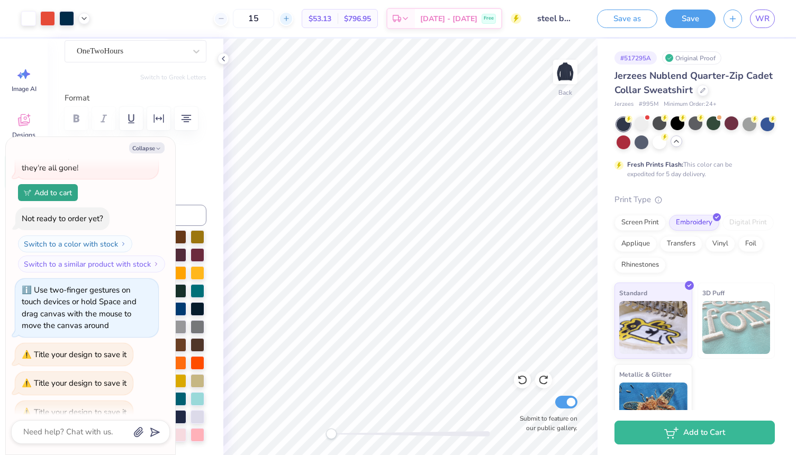
type input "16"
click at [334, 31] on div "16 $52.30 Per Item $836.80 Total Est. Delivery [DATE] - [DATE] Free" at bounding box center [309, 18] width 423 height 37
click at [685, 24] on button "Save" at bounding box center [690, 17] width 50 height 19
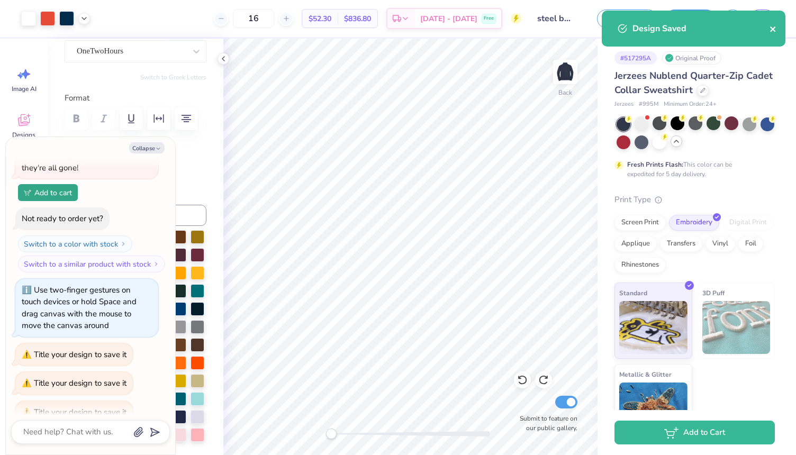
click at [771, 30] on icon "close" at bounding box center [772, 28] width 5 height 5
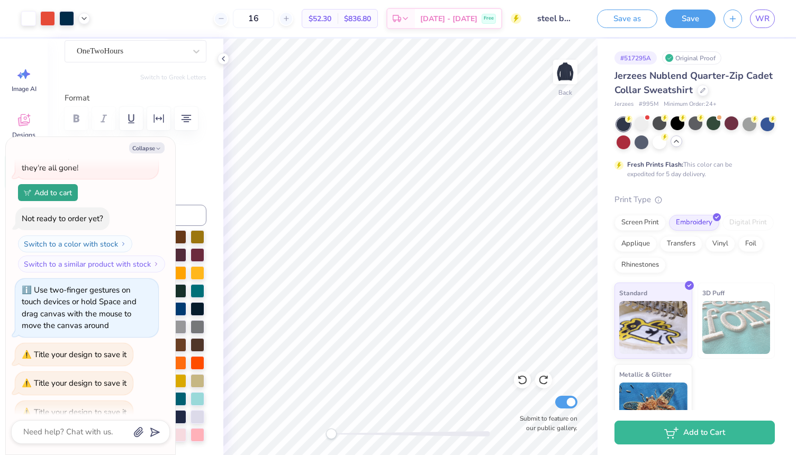
click at [760, 13] on div "Design Saved" at bounding box center [693, 10] width 188 height 4
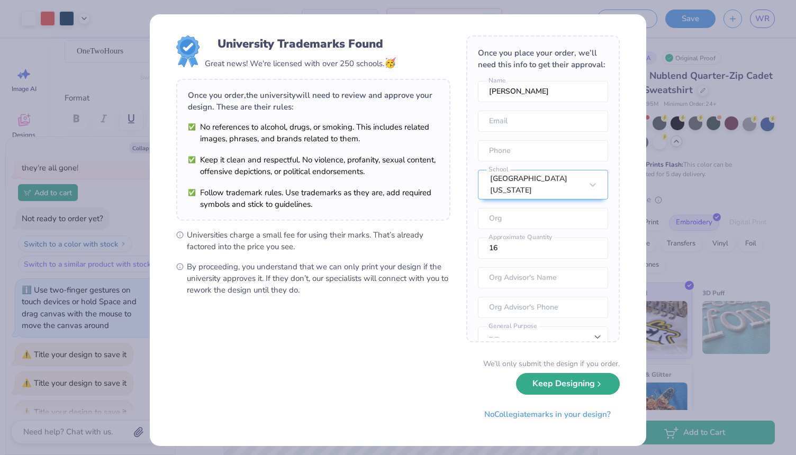
click at [551, 384] on button "Keep Designing" at bounding box center [568, 384] width 104 height 22
type textarea "x"
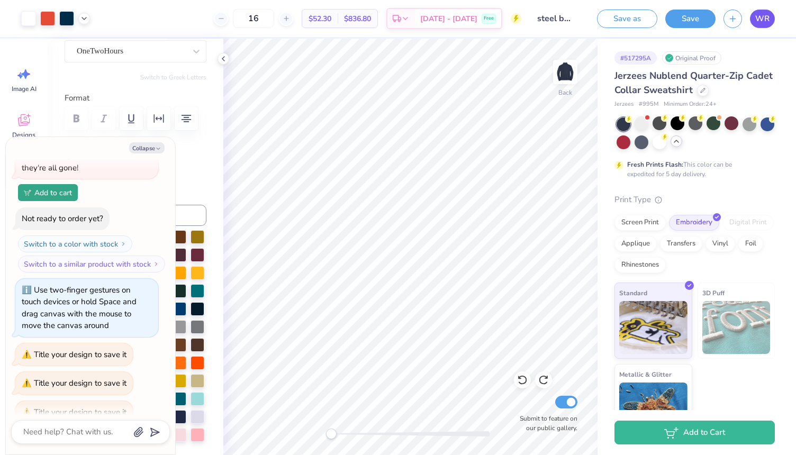
click at [765, 24] on span "WR" at bounding box center [762, 19] width 14 height 12
